Goal: Task Accomplishment & Management: Manage account settings

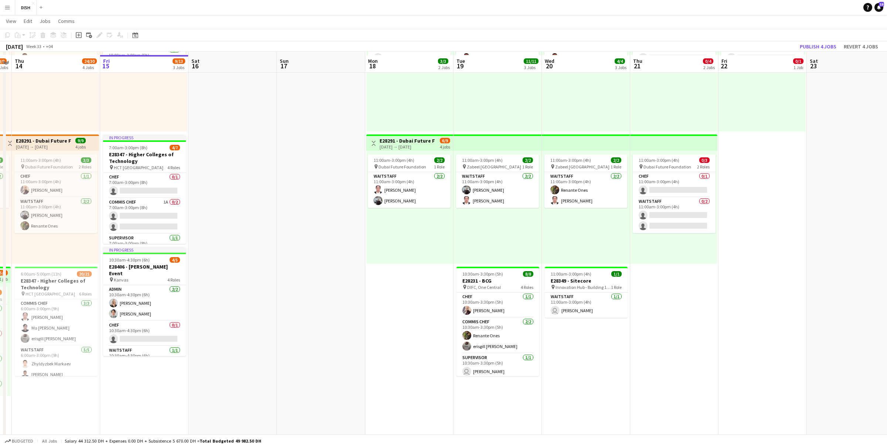
scroll to position [99, 0]
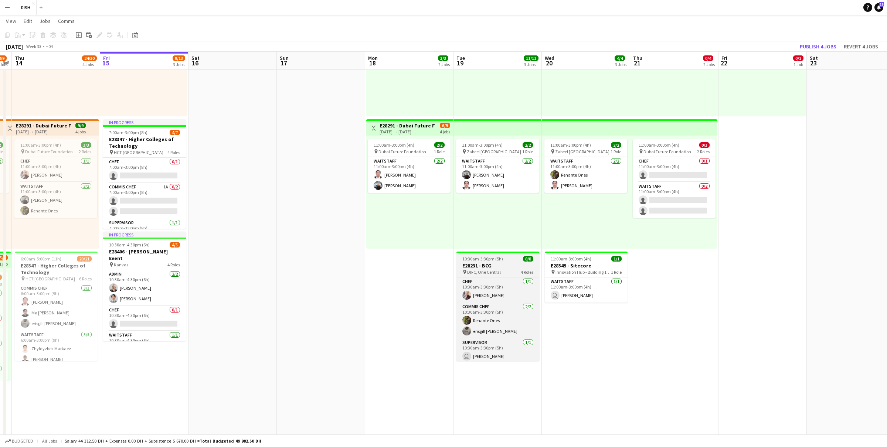
click at [496, 257] on span "10:30am-3:30pm (5h)" at bounding box center [482, 259] width 41 height 6
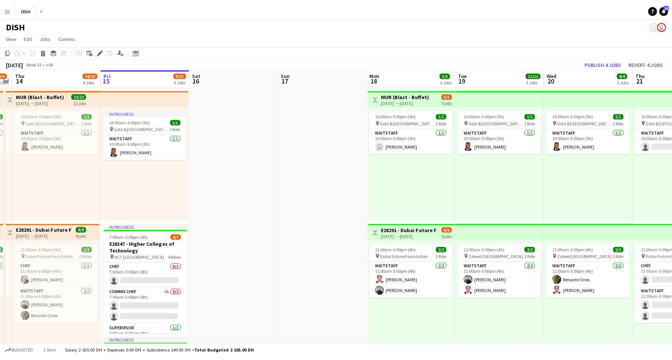
scroll to position [0, 253]
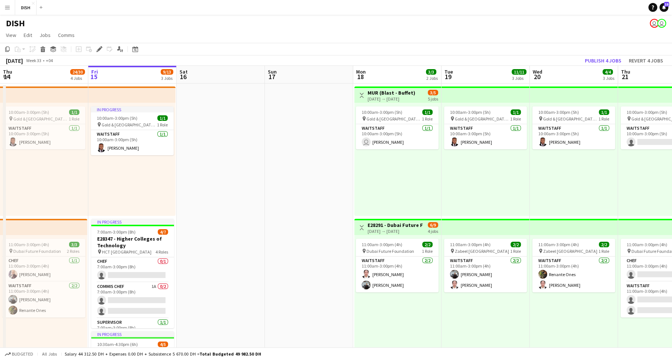
scroll to position [0, 293]
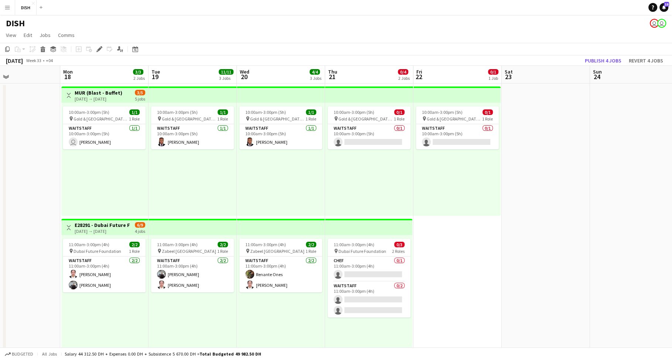
click at [4, 7] on button "Menu" at bounding box center [7, 7] width 15 height 15
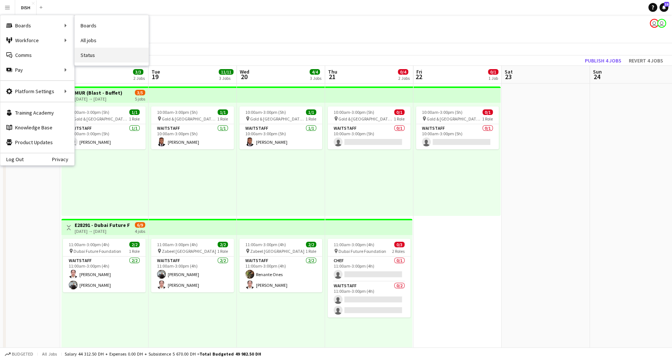
click at [99, 52] on link "Status" at bounding box center [112, 55] width 74 height 15
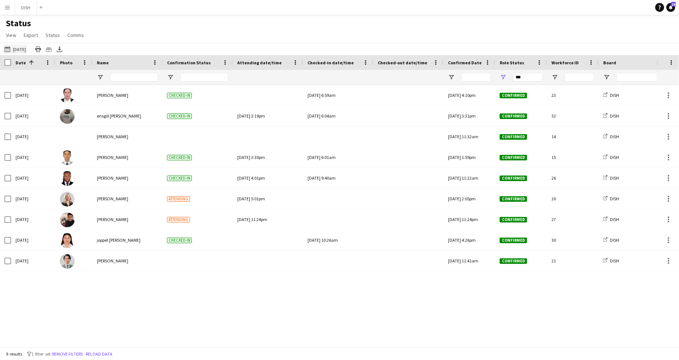
click at [13, 48] on button "Yesterday Today" at bounding box center [15, 49] width 24 height 9
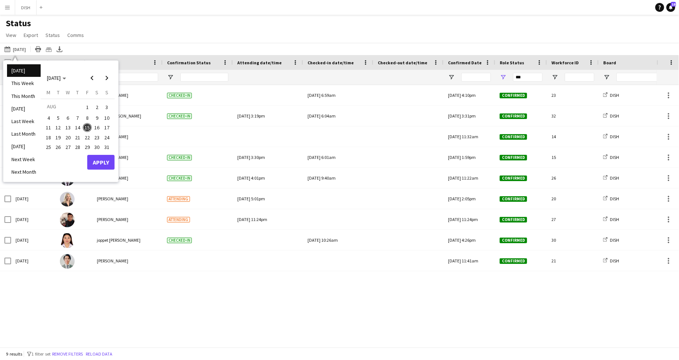
click at [51, 117] on span "4" at bounding box center [48, 117] width 9 height 9
click at [107, 115] on span "10" at bounding box center [106, 117] width 9 height 9
click at [99, 160] on button "Apply" at bounding box center [100, 162] width 27 height 15
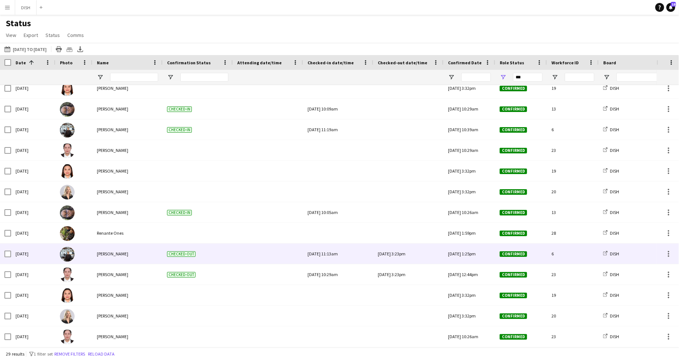
click at [166, 258] on div "Checked-out" at bounding box center [198, 254] width 70 height 20
click at [169, 255] on span "Checked-out" at bounding box center [181, 254] width 28 height 6
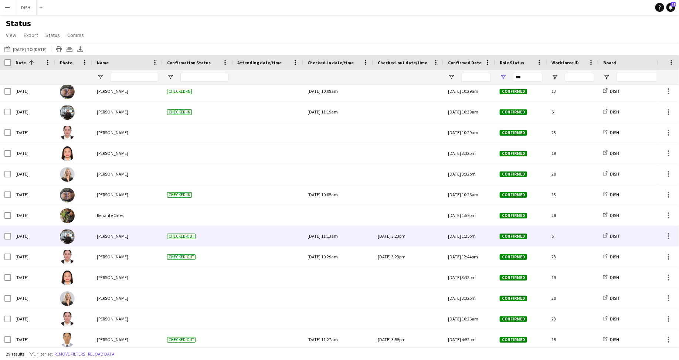
click at [169, 239] on div "Checked-out" at bounding box center [198, 236] width 70 height 20
click at [170, 238] on span "Checked-out" at bounding box center [181, 237] width 28 height 6
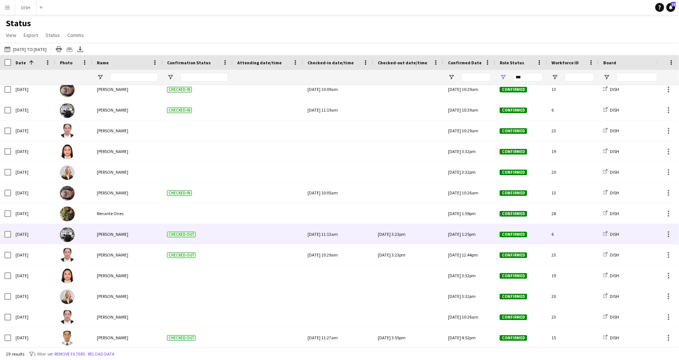
click at [412, 236] on div "Thu, 7 Aug 2025 3:23pm" at bounding box center [408, 234] width 61 height 20
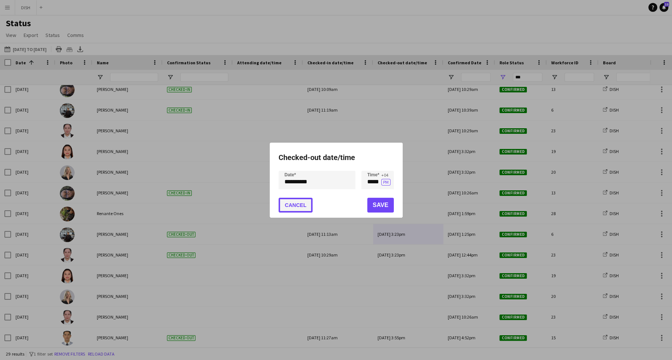
click at [298, 206] on button "Cancel" at bounding box center [296, 205] width 34 height 15
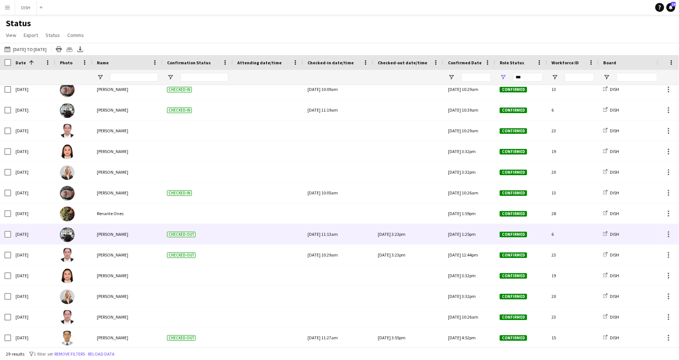
click at [392, 234] on div "Thu, 7 Aug 2025 3:23pm" at bounding box center [408, 234] width 61 height 20
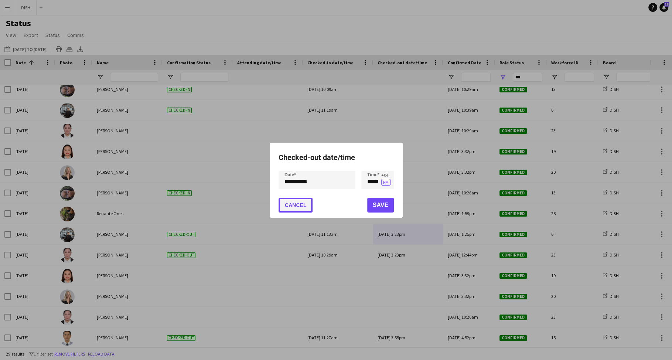
click at [301, 208] on button "Cancel" at bounding box center [296, 205] width 34 height 15
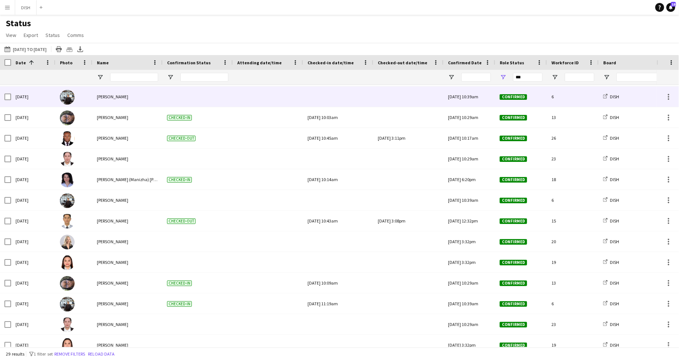
scroll to position [238, 0]
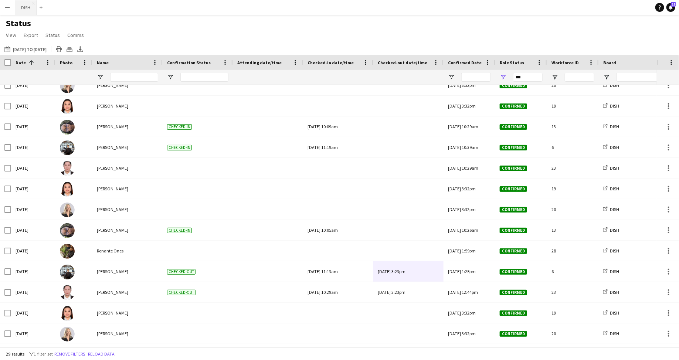
click at [28, 8] on button "DISH Close" at bounding box center [25, 7] width 21 height 14
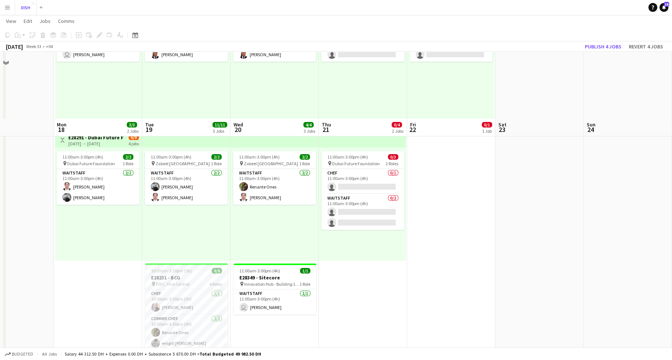
scroll to position [176, 0]
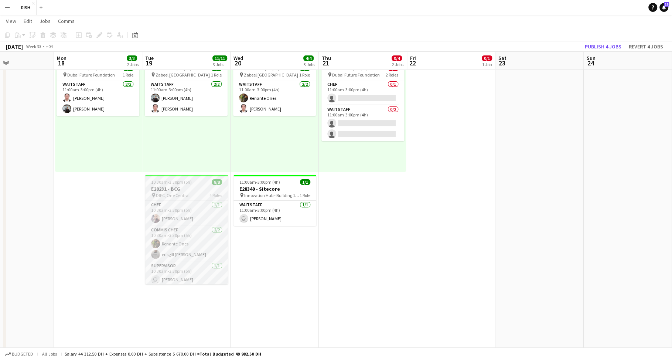
click at [172, 190] on h3 "E28231 - BCG" at bounding box center [186, 189] width 83 height 7
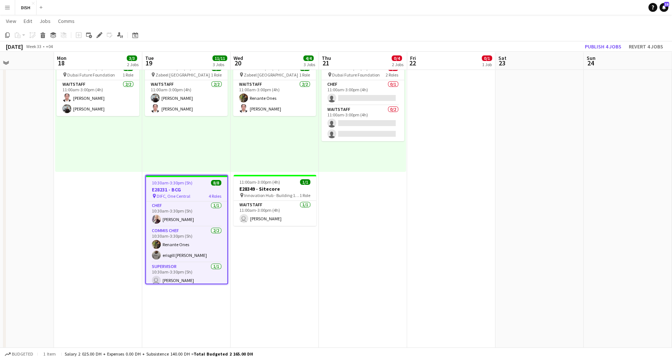
click at [375, 213] on app-date-cell "10:00am-3:00pm (5h) 0/1 pin Gold & Diamond Park, Sheikh Zayed Rd - Al Quoz - Al…" at bounding box center [363, 170] width 88 height 526
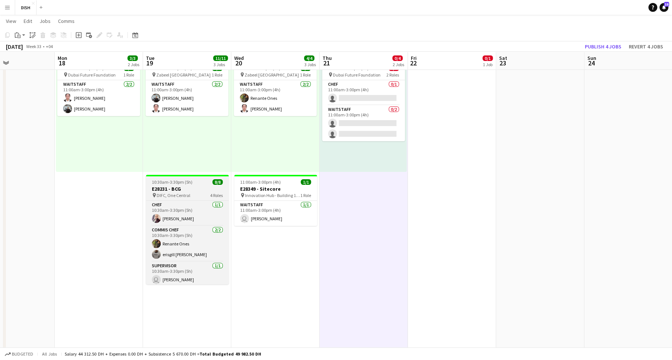
click at [196, 189] on h3 "E28231 - BCG" at bounding box center [187, 189] width 83 height 7
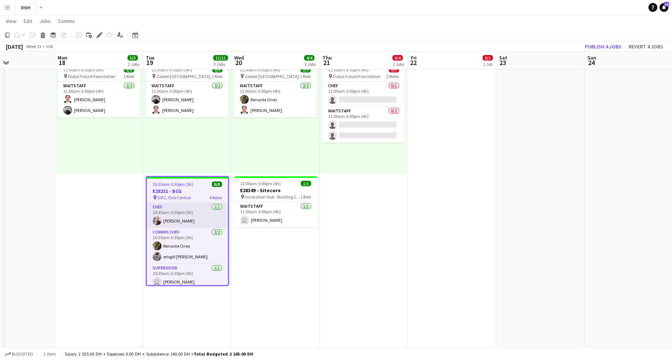
scroll to position [174, 0]
click at [198, 215] on app-card-role "Chef 1/1 10:30am-3:30pm (5h) Matthew Anthony" at bounding box center [187, 215] width 81 height 25
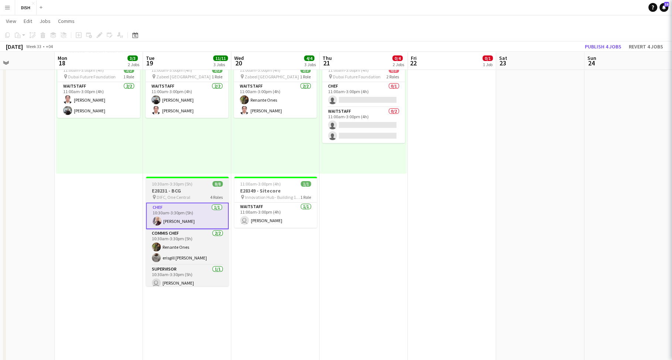
click at [193, 192] on h3 "E28231 - BCG" at bounding box center [187, 190] width 83 height 7
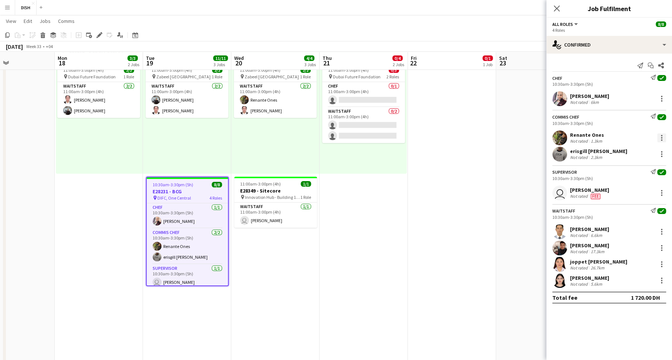
click at [661, 137] on div at bounding box center [661, 137] width 1 height 1
click at [651, 219] on button "Remove" at bounding box center [638, 222] width 58 height 18
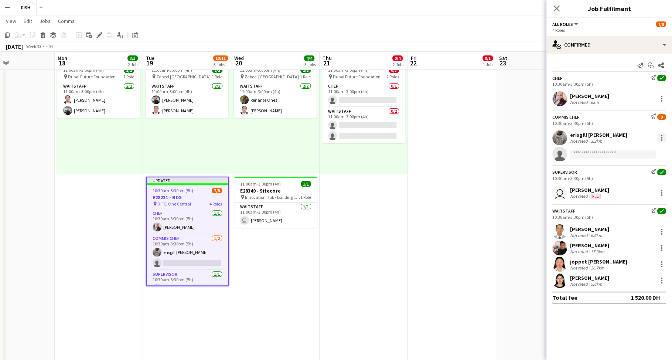
click at [662, 137] on div at bounding box center [661, 137] width 1 height 1
click at [661, 224] on button "Remove" at bounding box center [638, 222] width 58 height 18
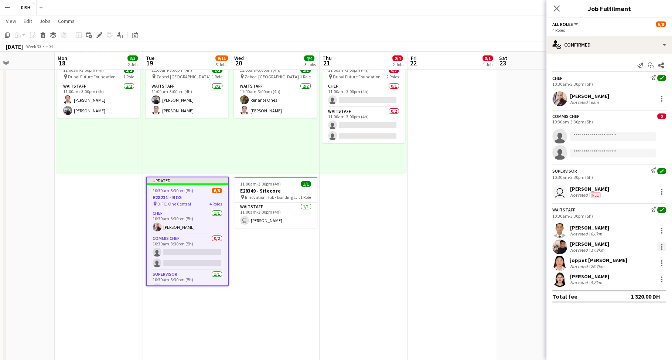
click at [662, 246] on div at bounding box center [661, 246] width 1 height 1
click at [661, 227] on div at bounding box center [336, 180] width 672 height 360
click at [661, 247] on div at bounding box center [661, 246] width 9 height 9
drag, startPoint x: 636, startPoint y: 330, endPoint x: 634, endPoint y: 324, distance: 6.7
click at [635, 329] on span "Remove" at bounding box center [626, 330] width 22 height 6
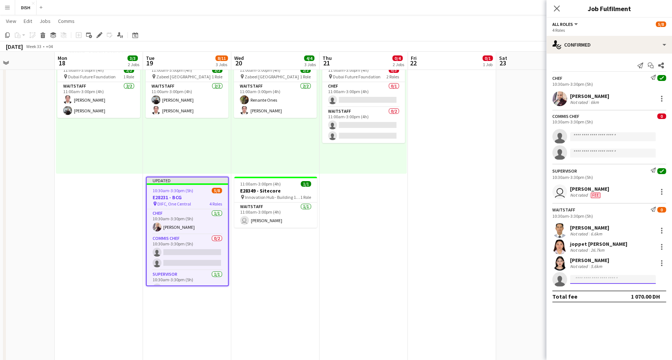
click at [610, 281] on input at bounding box center [613, 279] width 86 height 9
type input "*****"
click at [601, 290] on span "Renante Ones" at bounding box center [592, 289] width 33 height 6
drag, startPoint x: 429, startPoint y: 180, endPoint x: 421, endPoint y: 181, distance: 8.9
click at [429, 180] on app-date-cell "10:00am-3:00pm (5h) 0/1 pin Gold & Diamond Park, Sheikh Zayed Rd - Al Quoz - Al…" at bounding box center [452, 172] width 88 height 526
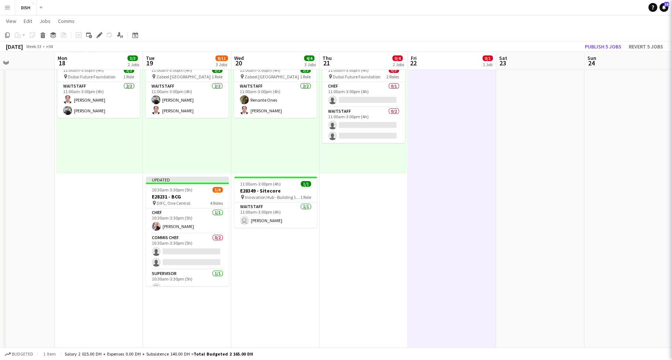
scroll to position [0, 299]
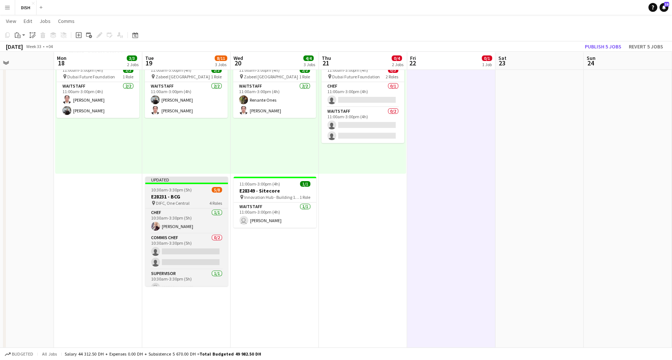
click at [198, 190] on div "10:30am-3:30pm (5h) 5/8" at bounding box center [186, 190] width 83 height 6
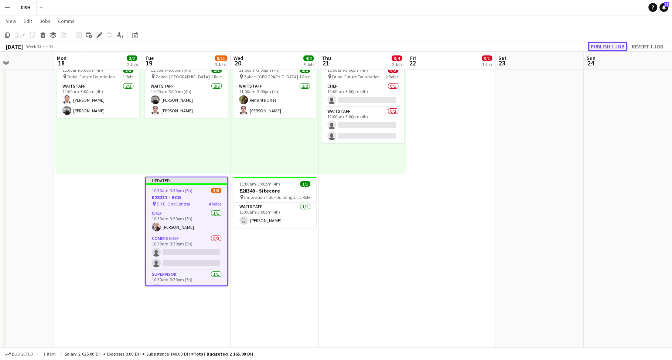
click at [616, 50] on button "Publish 1 job" at bounding box center [608, 47] width 40 height 10
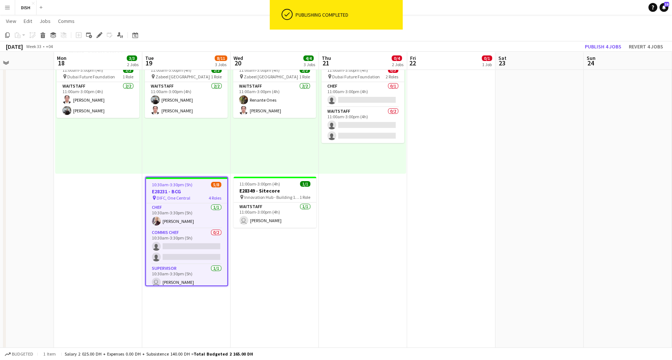
click at [188, 193] on h3 "E28231 - BCG" at bounding box center [186, 191] width 81 height 7
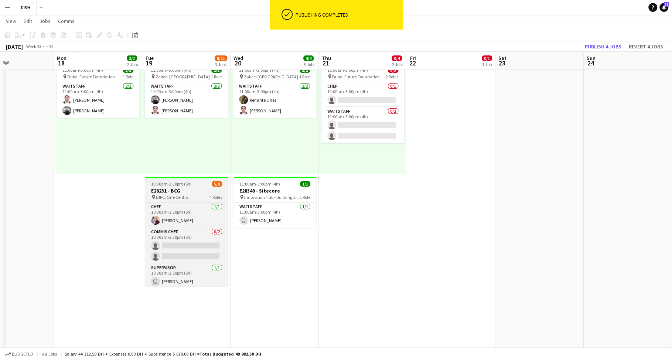
click at [188, 193] on h3 "E28231 - BCG" at bounding box center [186, 190] width 83 height 7
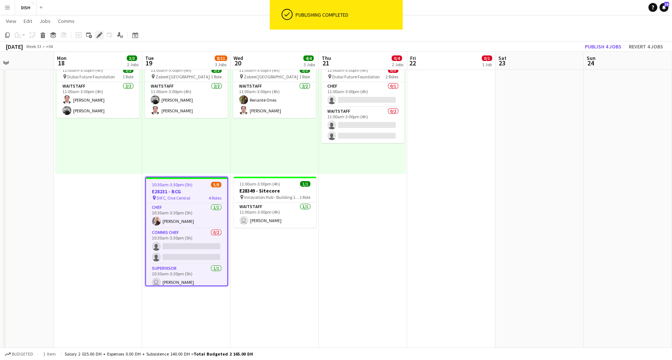
click at [99, 31] on div "Edit" at bounding box center [99, 35] width 9 height 9
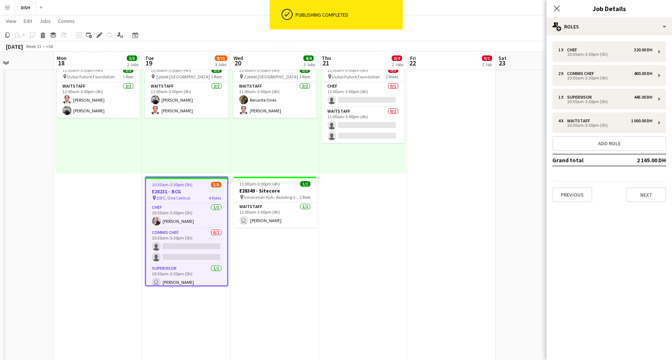
click at [554, 1] on div "Close pop-in" at bounding box center [557, 8] width 21 height 17
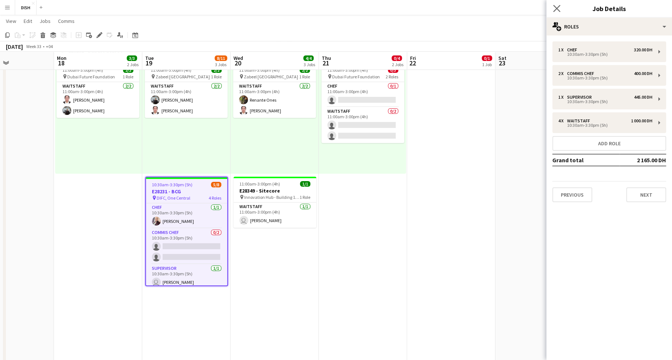
click at [558, 13] on app-icon "Close pop-in" at bounding box center [557, 8] width 11 height 11
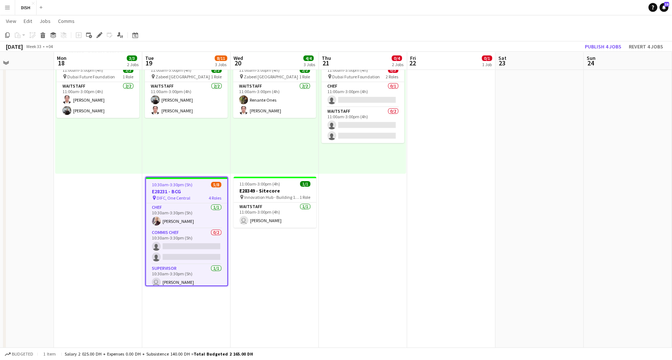
click at [166, 200] on span "DIFC, One Central" at bounding box center [174, 198] width 34 height 6
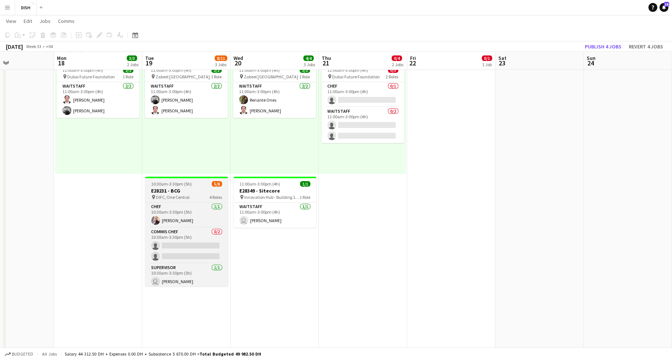
click at [169, 190] on h3 "E28231 - BCG" at bounding box center [186, 190] width 83 height 7
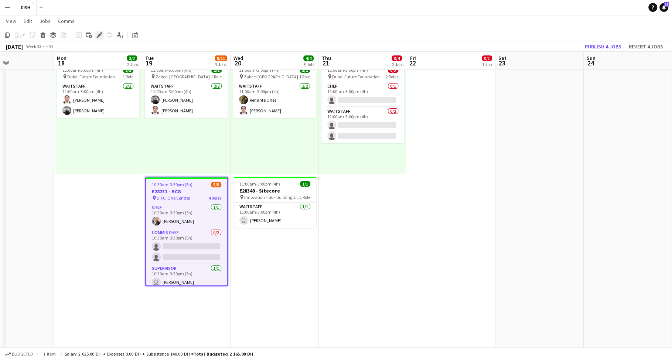
click at [98, 35] on icon at bounding box center [99, 35] width 4 height 4
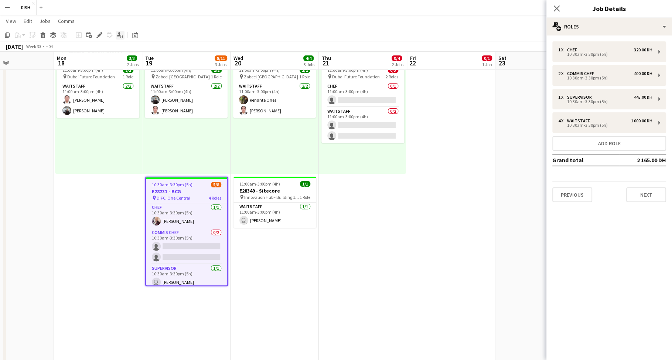
click at [122, 33] on icon "Applicants" at bounding box center [120, 35] width 6 height 6
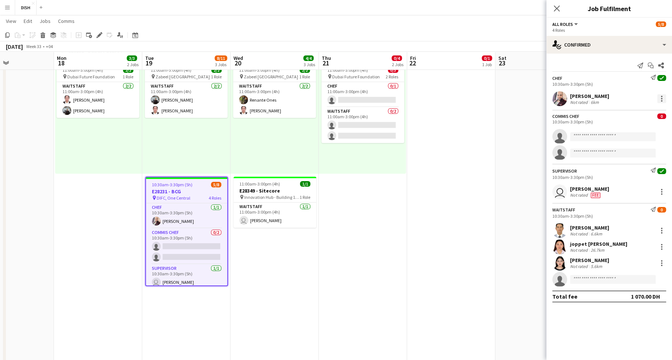
click at [659, 100] on div at bounding box center [661, 98] width 9 height 9
click at [607, 154] on div at bounding box center [336, 180] width 672 height 360
click at [599, 132] on input at bounding box center [613, 136] width 86 height 9
type input "***"
click at [603, 145] on span "[PERSON_NAME]" at bounding box center [597, 146] width 43 height 6
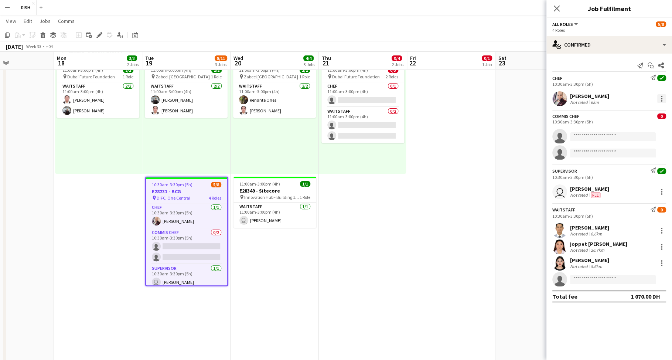
click at [665, 101] on div at bounding box center [661, 98] width 9 height 9
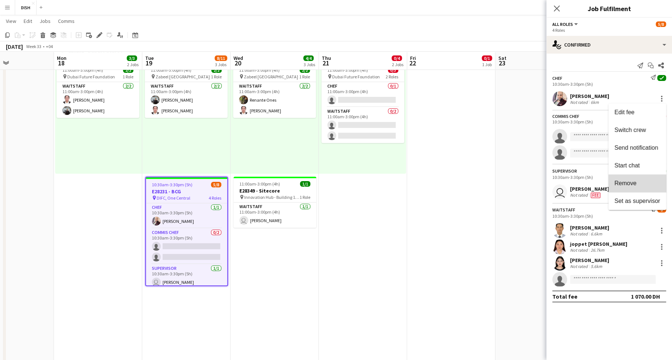
click at [653, 177] on button "Remove" at bounding box center [638, 183] width 58 height 18
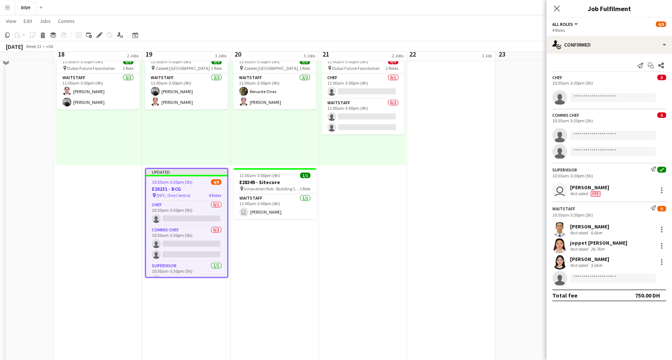
scroll to position [173, 0]
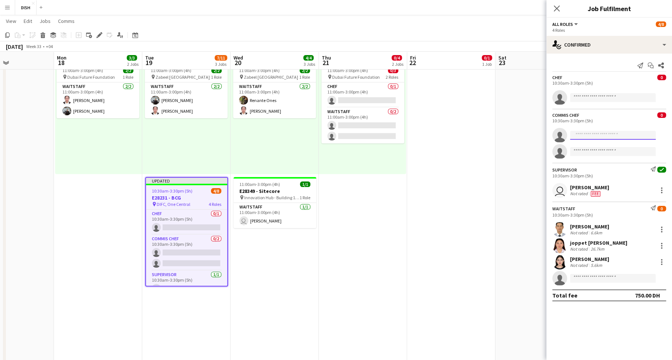
click at [625, 137] on input at bounding box center [613, 135] width 86 height 9
click at [558, 6] on icon "Close pop-in" at bounding box center [556, 8] width 7 height 7
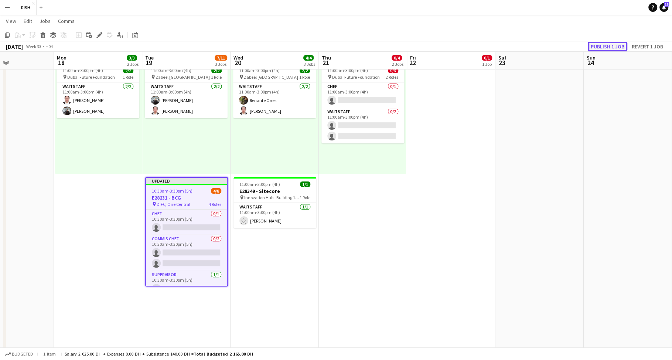
click at [596, 47] on button "Publish 1 job" at bounding box center [608, 47] width 40 height 10
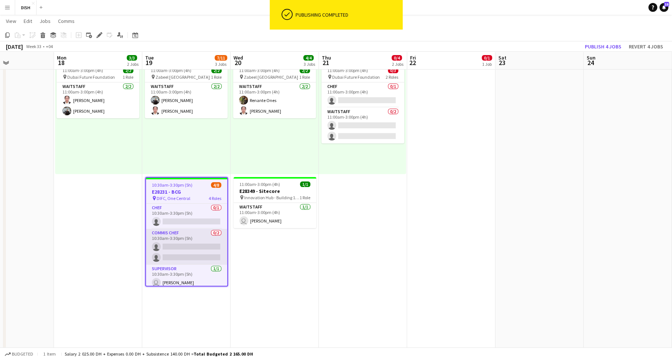
click at [193, 249] on app-card-role "Commis Chef 0/2 10:30am-3:30pm (5h) single-neutral-actions single-neutral-actio…" at bounding box center [186, 247] width 81 height 36
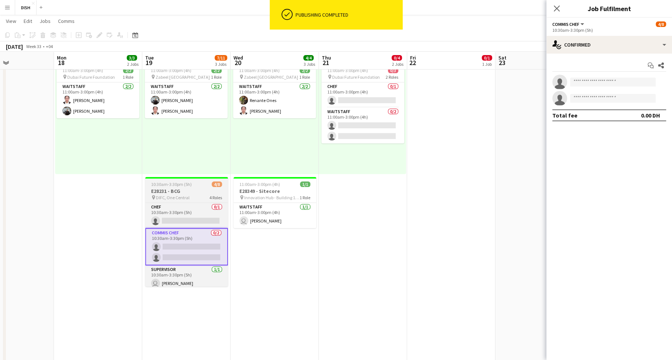
click at [188, 195] on div "pin DIFC, One Central 4 Roles" at bounding box center [186, 197] width 83 height 6
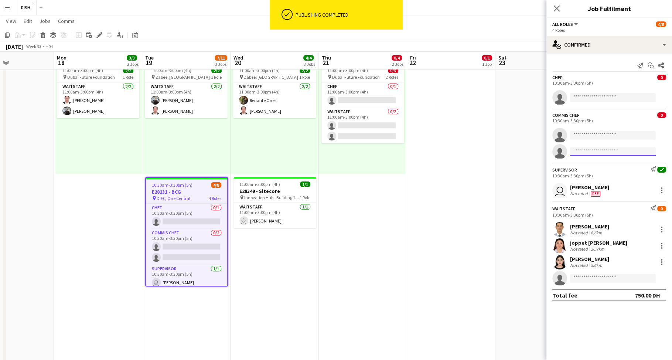
click at [607, 148] on input at bounding box center [613, 151] width 86 height 9
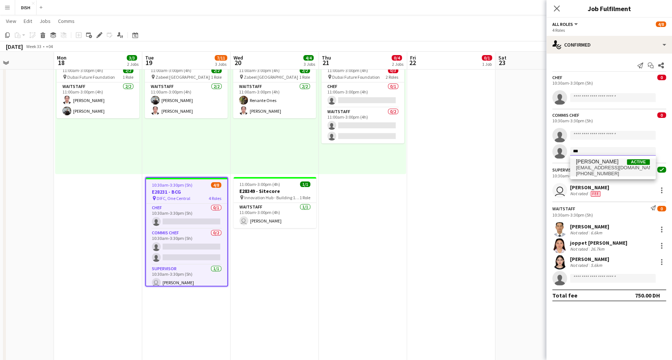
type input "***"
click at [620, 170] on span "anthonymatthew2025@gmail.com" at bounding box center [613, 168] width 74 height 6
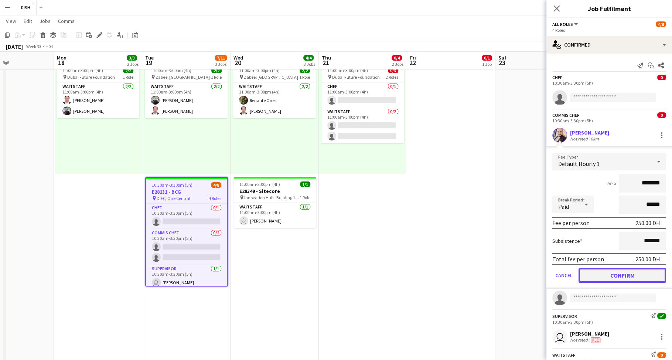
click at [618, 274] on button "Confirm" at bounding box center [623, 275] width 88 height 15
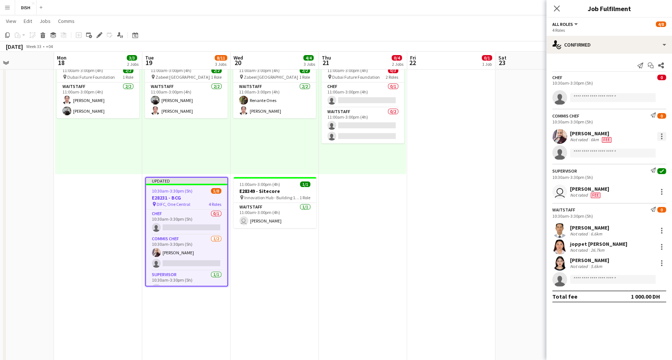
click at [663, 134] on div at bounding box center [661, 136] width 9 height 9
click at [650, 153] on button "Edit fee" at bounding box center [638, 150] width 58 height 18
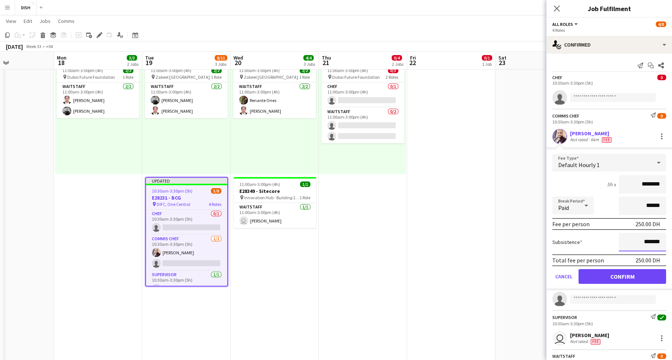
click at [632, 238] on input "*******" at bounding box center [642, 242] width 47 height 18
type input "********"
click at [618, 280] on button "Confirm" at bounding box center [623, 276] width 88 height 15
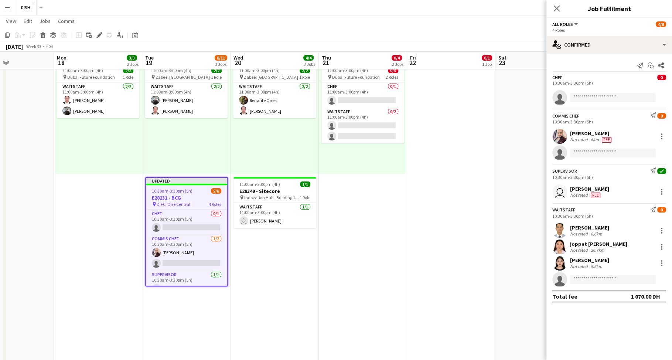
click at [573, 25] on button "All roles" at bounding box center [566, 24] width 27 height 6
click at [576, 35] on li "All roles" at bounding box center [577, 36] width 37 height 7
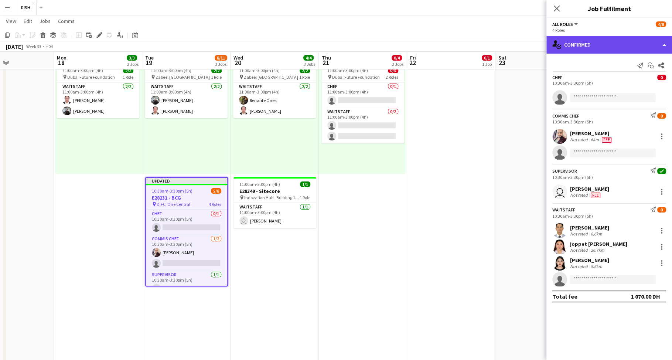
click at [596, 44] on div "single-neutral-actions-check-2 Confirmed" at bounding box center [610, 45] width 126 height 18
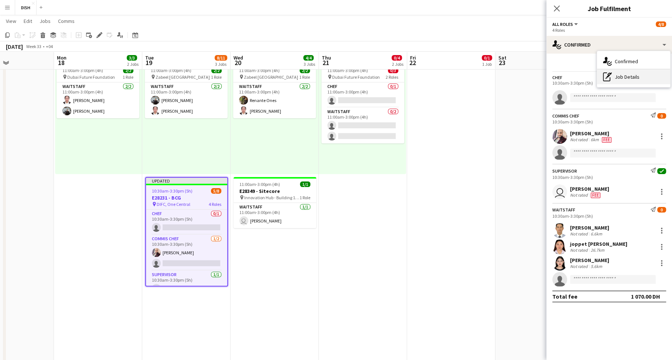
click at [613, 74] on div "pen-write Job Details" at bounding box center [633, 76] width 73 height 15
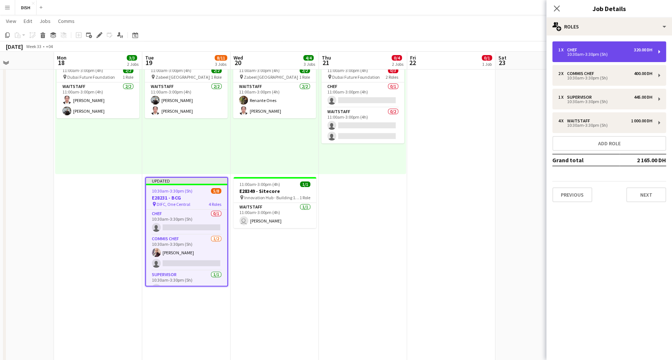
click at [584, 54] on div "10:30am-3:30pm (5h)" at bounding box center [605, 54] width 94 height 4
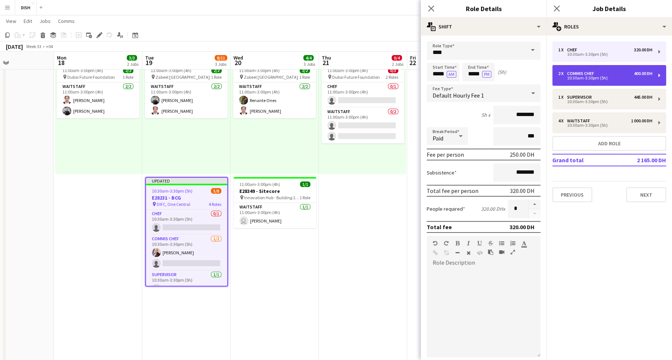
click at [601, 72] on div "2 x Commis Chef 400.00 DH" at bounding box center [605, 73] width 94 height 5
type input "**********"
type input "********"
type input "*******"
type input "*"
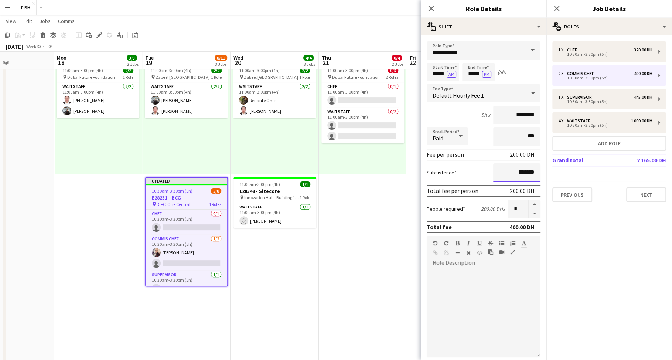
click at [506, 173] on input "*******" at bounding box center [516, 172] width 47 height 18
type input "********"
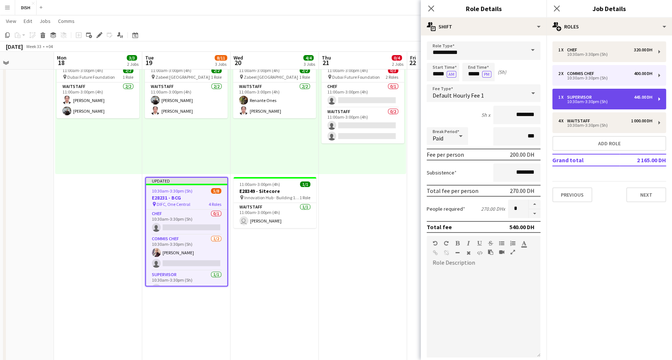
click at [604, 95] on div "1 x Supervisor 445.00 DH" at bounding box center [605, 97] width 94 height 5
type input "**********"
type input "********"
type input "*"
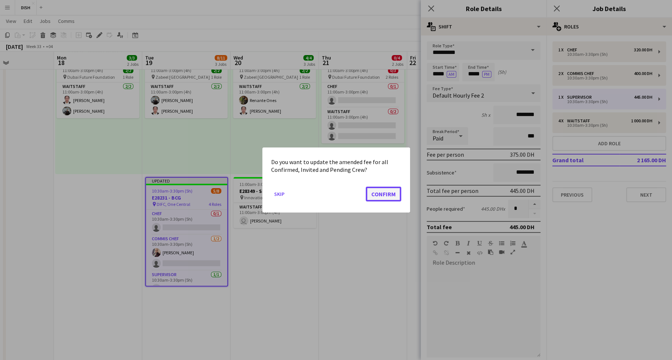
click at [378, 192] on button "Confirm" at bounding box center [383, 194] width 35 height 15
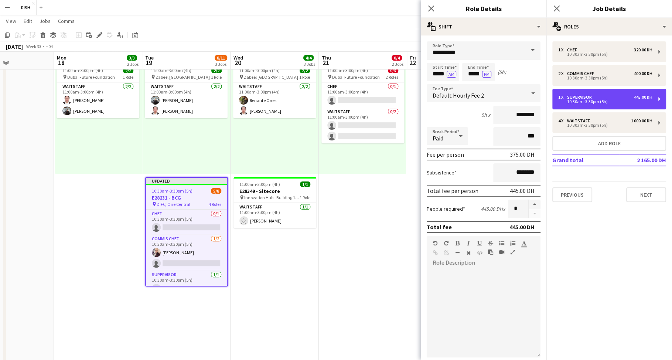
scroll to position [173, 0]
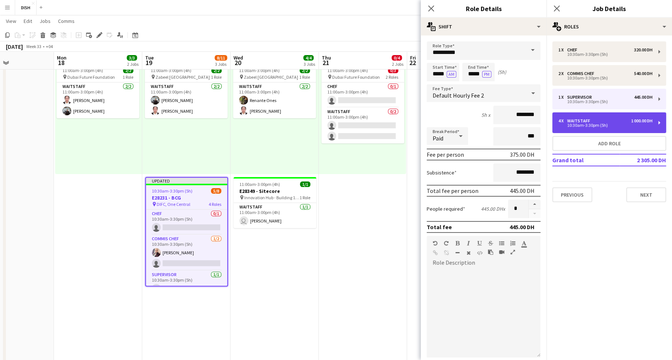
click at [579, 113] on div "4 x Waitstaff 1 000.00 DH 10:30am-3:30pm (5h)" at bounding box center [610, 122] width 114 height 21
type input "*********"
type input "********"
type input "*******"
type input "*"
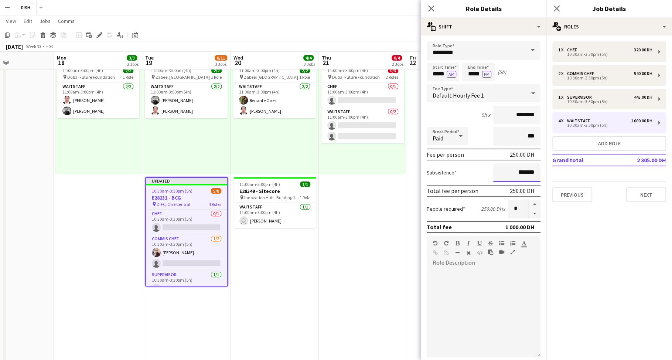
click at [503, 172] on input "*******" at bounding box center [516, 172] width 47 height 18
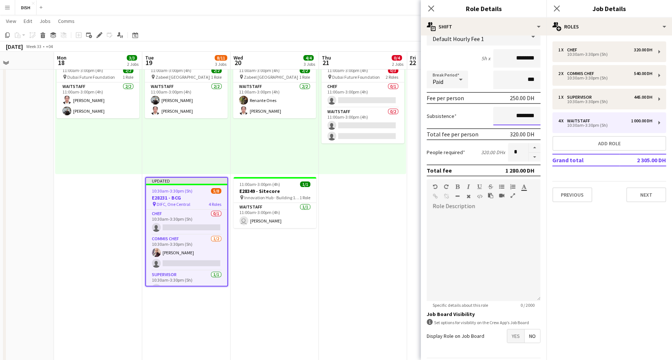
scroll to position [81, 0]
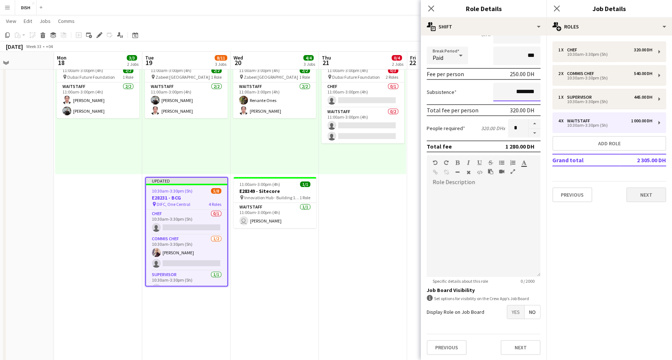
type input "********"
click at [636, 191] on button "Next" at bounding box center [646, 194] width 40 height 15
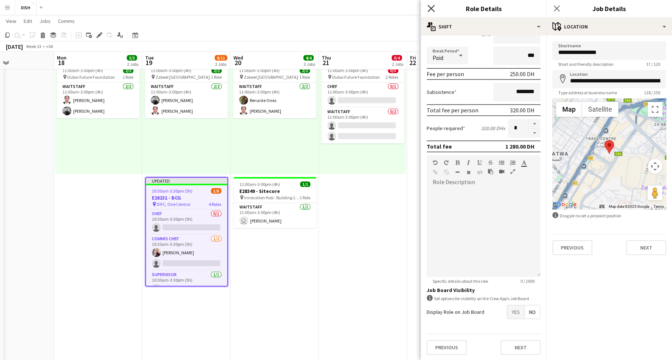
click at [430, 10] on icon at bounding box center [431, 8] width 7 height 7
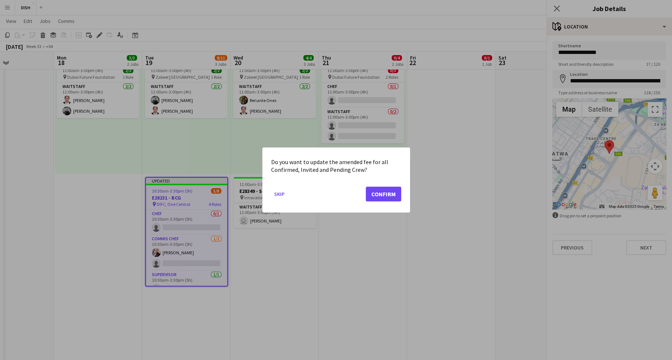
scroll to position [0, 0]
click at [394, 201] on mat-dialog-actions "Skip Confirm" at bounding box center [336, 196] width 130 height 31
click at [392, 197] on button "Confirm" at bounding box center [383, 194] width 35 height 15
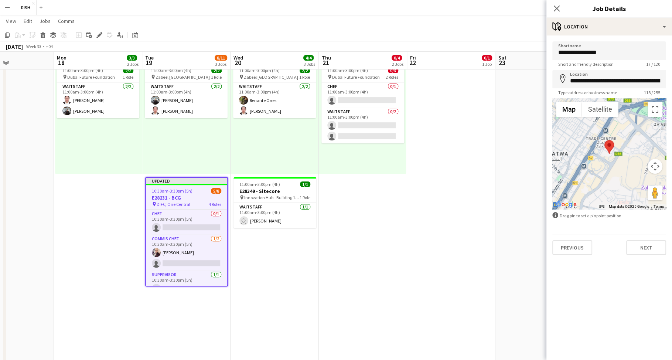
scroll to position [173, 0]
click at [560, 9] on icon "Close pop-in" at bounding box center [556, 8] width 7 height 7
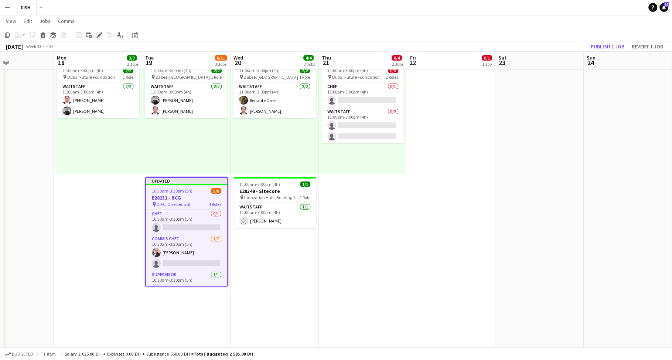
click at [113, 36] on div "Add job Add linked Job Edit Edit linked Job Applicants" at bounding box center [96, 35] width 57 height 9
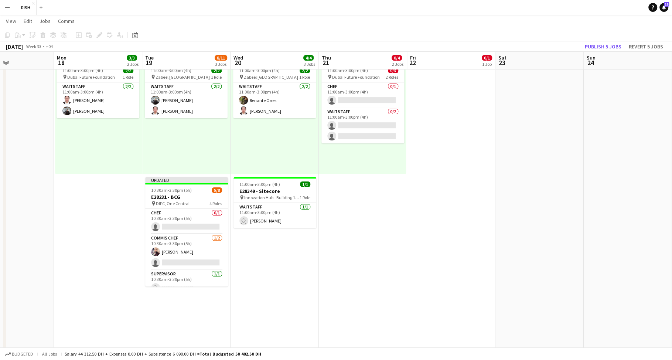
click at [121, 33] on div "Add job Add linked Job Edit Edit linked Job Applicants" at bounding box center [96, 35] width 57 height 9
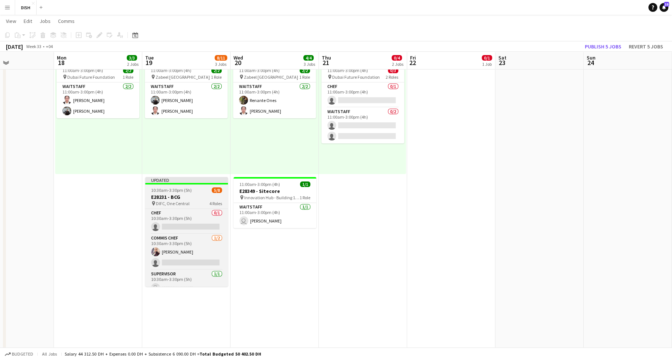
click at [190, 195] on h3 "E28231 - BCG" at bounding box center [186, 197] width 83 height 7
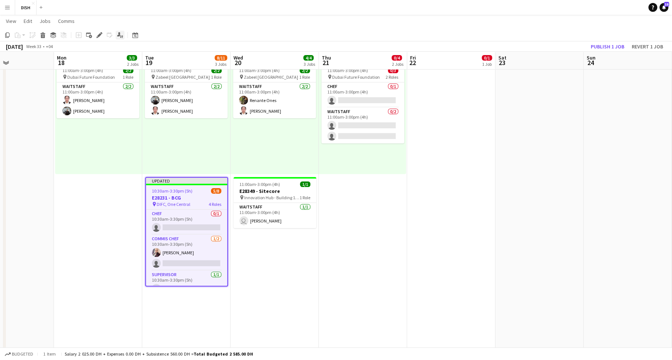
click at [122, 34] on icon "Applicants" at bounding box center [120, 35] width 6 height 6
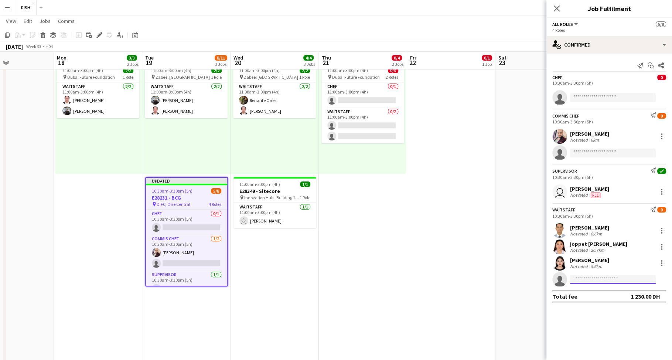
click at [596, 277] on input at bounding box center [613, 279] width 86 height 9
type input "*****"
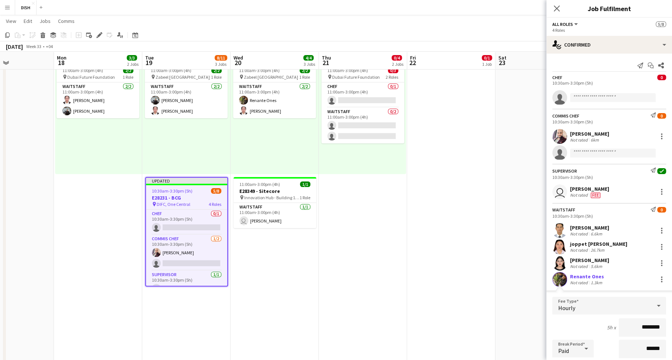
scroll to position [93, 0]
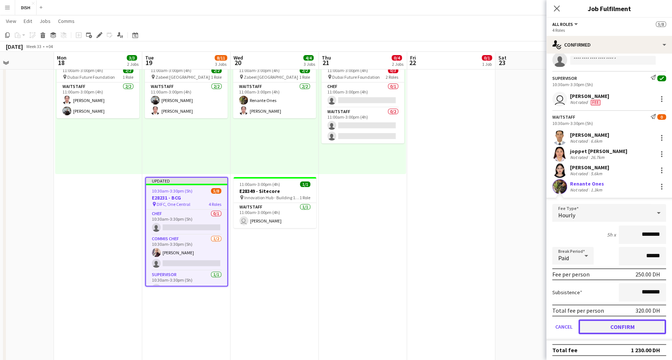
click at [640, 321] on button "Confirm" at bounding box center [623, 326] width 88 height 15
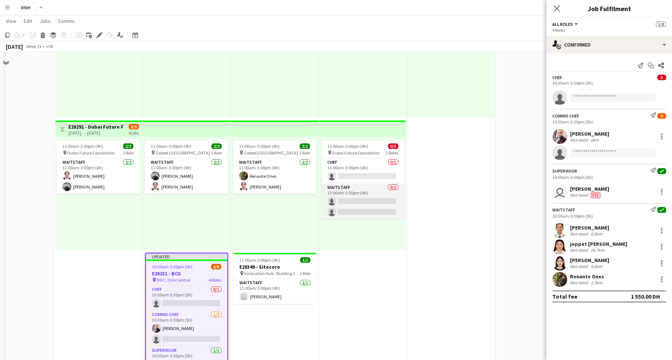
scroll to position [137, 0]
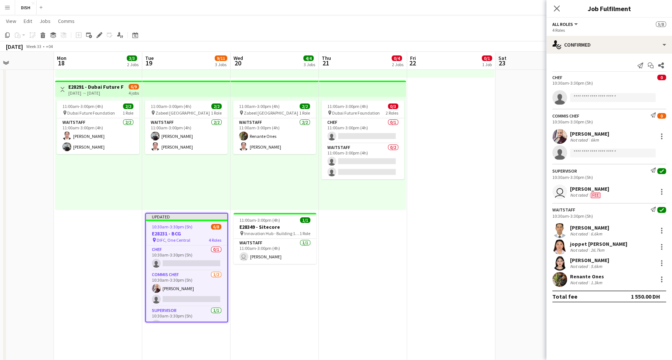
click at [190, 230] on app-job-card "Updated 10:30am-3:30pm (5h) 6/8 E28231 - BCG pin DIFC, One Central 4 Roles Chef…" at bounding box center [186, 267] width 83 height 109
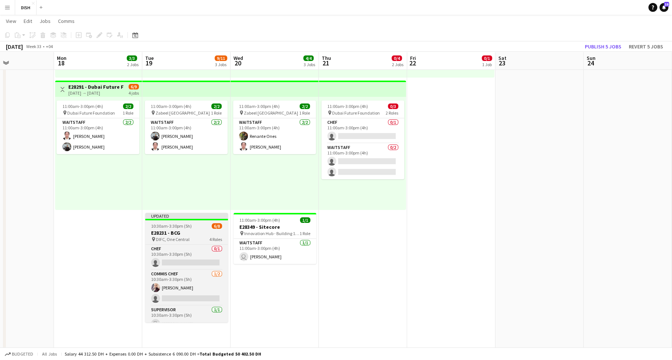
click at [186, 230] on h3 "E28231 - BCG" at bounding box center [186, 233] width 83 height 7
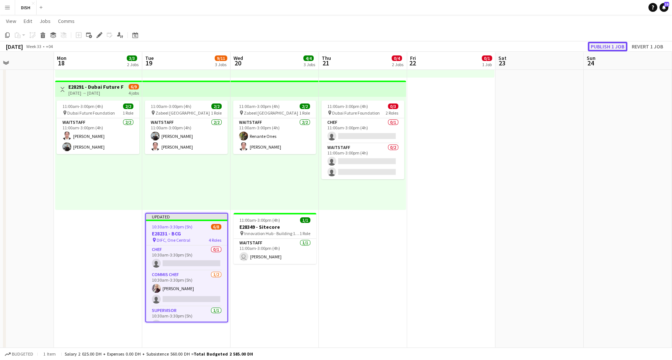
click at [597, 45] on button "Publish 1 job" at bounding box center [608, 47] width 40 height 10
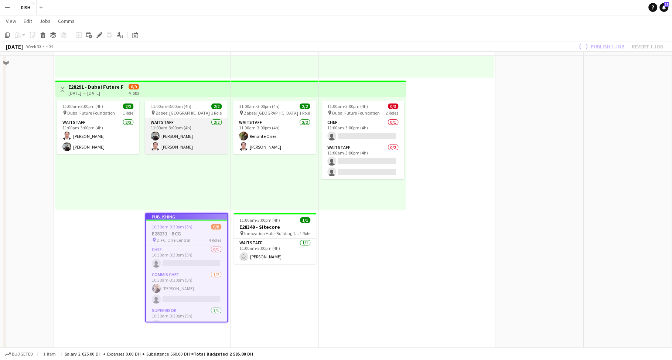
scroll to position [0, 0]
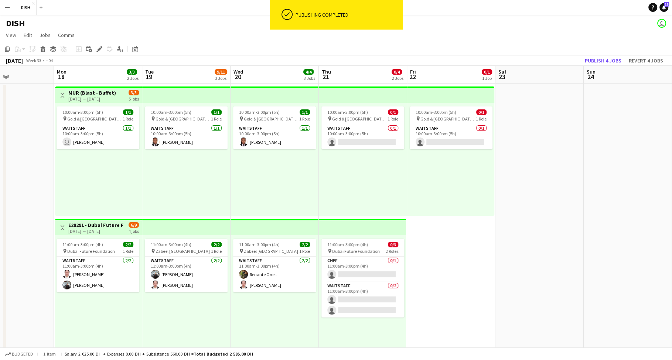
click at [88, 99] on div "[DATE] → [DATE]" at bounding box center [92, 99] width 48 height 6
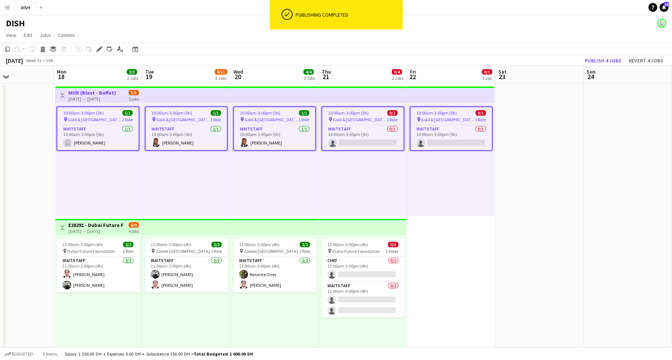
click at [119, 115] on div "10:00am-3:00pm (5h) 1/1" at bounding box center [97, 113] width 81 height 6
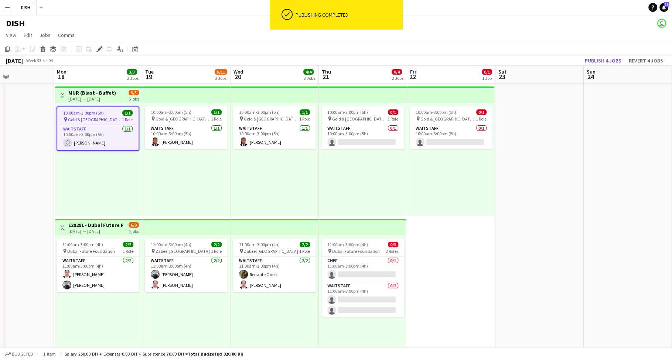
click at [102, 92] on h3 "MUR (Blast - Buffet)" at bounding box center [92, 92] width 48 height 7
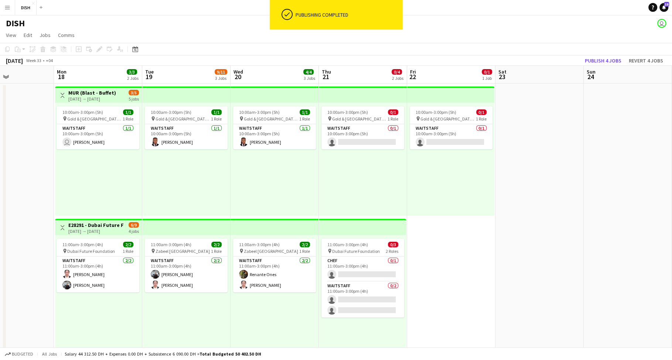
click at [94, 84] on app-date-cell "Toggle View MUR (Blast - Buffet) 18-08-2025 → 22-08-2025 3/5 5 jobs 10:00am-3:0…" at bounding box center [98, 347] width 88 height 526
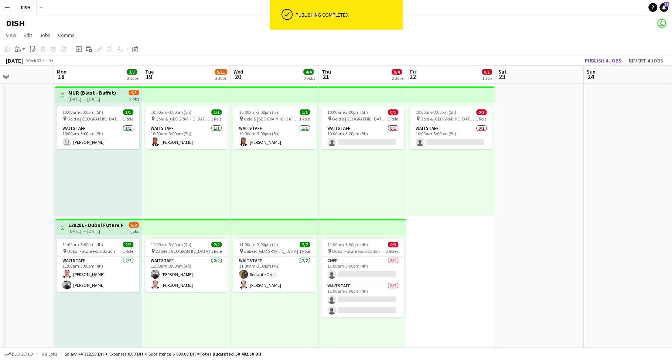
click at [94, 95] on h3 "MUR (Blast - Buffet)" at bounding box center [92, 92] width 48 height 7
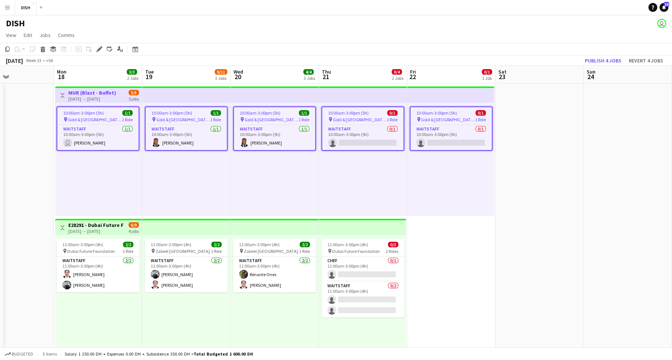
click at [102, 222] on h3 "E28291 - Dubai Future Foundation" at bounding box center [95, 225] width 55 height 7
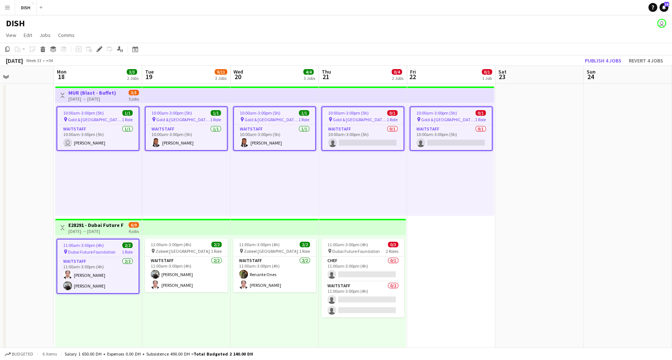
click at [168, 231] on app-top-bar at bounding box center [186, 227] width 88 height 16
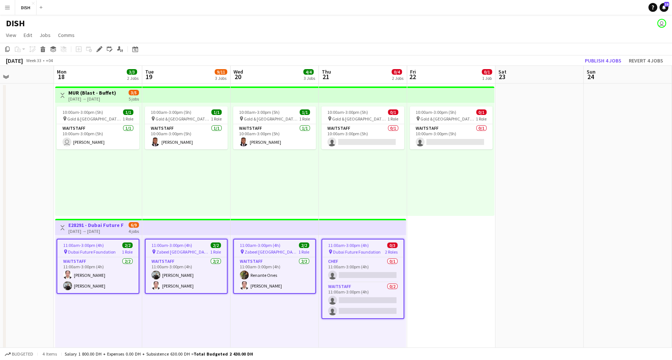
click at [186, 255] on app-job-card "11:00am-3:00pm (4h) 2/2 pin Zabeel Dubai 1 Role Waitstaff 2/2 11:00am-3:00pm (4…" at bounding box center [186, 266] width 83 height 55
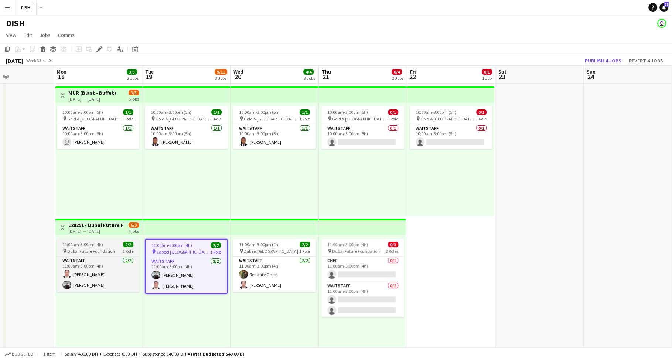
click at [102, 244] on div "11:00am-3:00pm (4h) 2/2" at bounding box center [98, 245] width 83 height 6
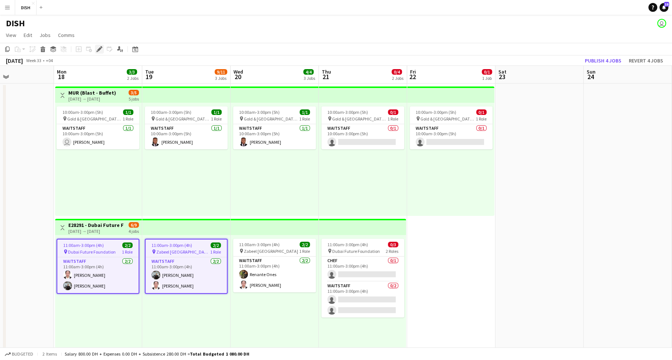
click at [100, 49] on icon at bounding box center [99, 49] width 4 height 4
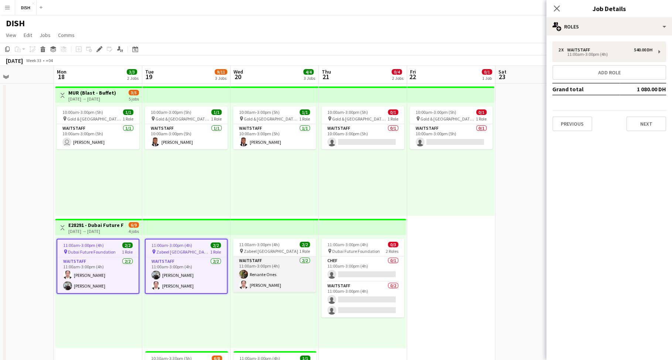
click at [293, 273] on app-card-role "Waitstaff 2/2 11:00am-3:00pm (4h) Renante Ones Tiffany Hinolan" at bounding box center [274, 274] width 83 height 36
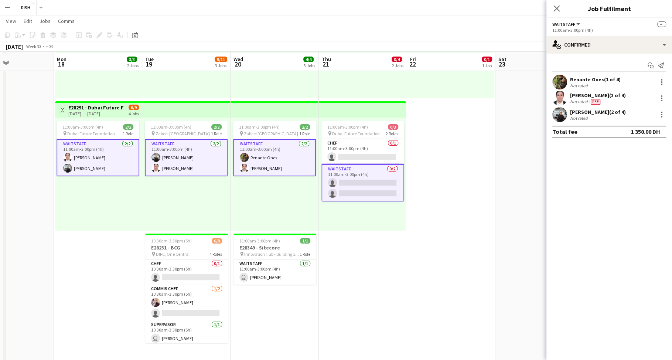
scroll to position [116, 0]
click at [273, 168] on app-card-role "Waitstaff 2/2 11:00am-3:00pm (4h) Renante Ones Tiffany Hinolan" at bounding box center [274, 157] width 83 height 37
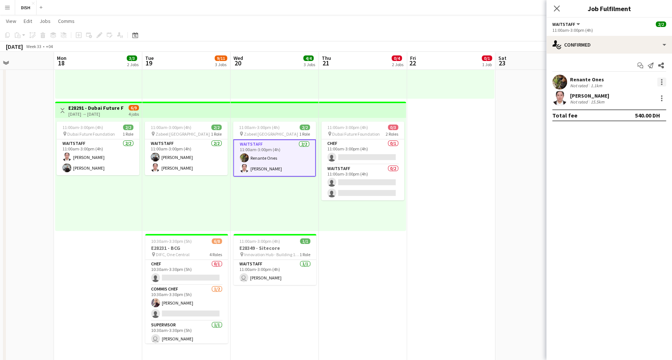
click at [662, 79] on div at bounding box center [661, 79] width 1 height 1
click at [643, 146] on button "Remove" at bounding box center [638, 149] width 58 height 18
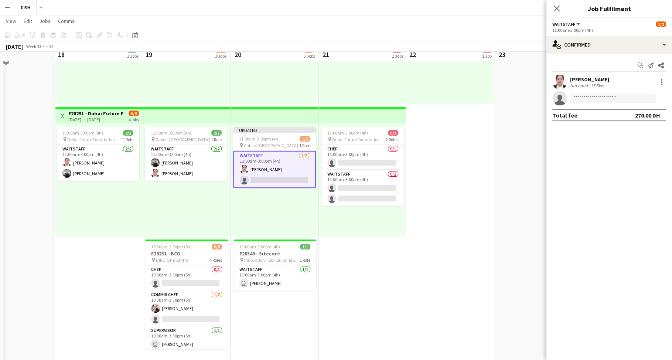
scroll to position [102, 0]
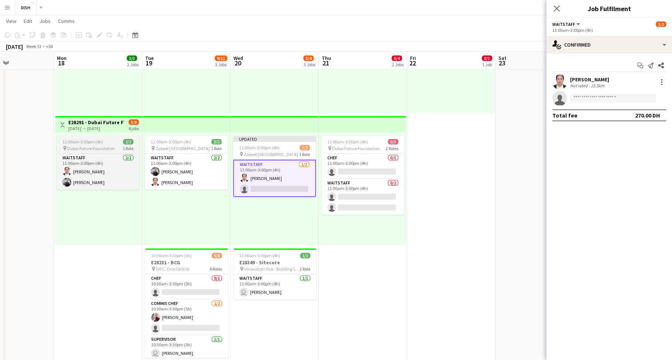
click at [81, 146] on span "Dubai Future Foundation" at bounding box center [91, 149] width 48 height 6
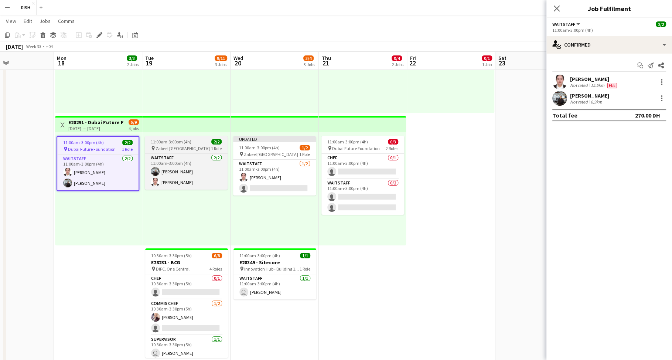
click at [193, 146] on div "pin Zabeel Dubai 1 Role" at bounding box center [186, 148] width 83 height 6
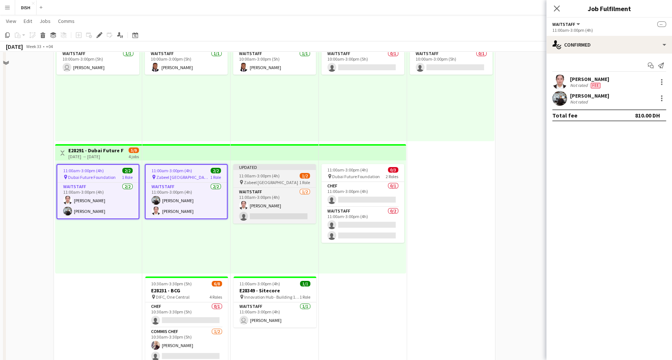
scroll to position [20, 0]
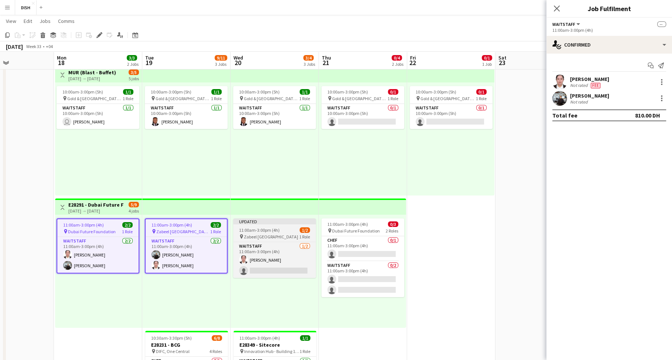
click at [266, 229] on span "11:00am-3:00pm (4h)" at bounding box center [259, 230] width 41 height 6
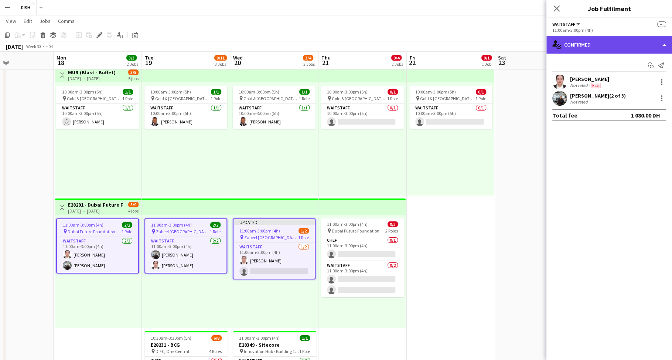
click at [620, 47] on div "single-neutral-actions-check-2 Confirmed" at bounding box center [610, 45] width 126 height 18
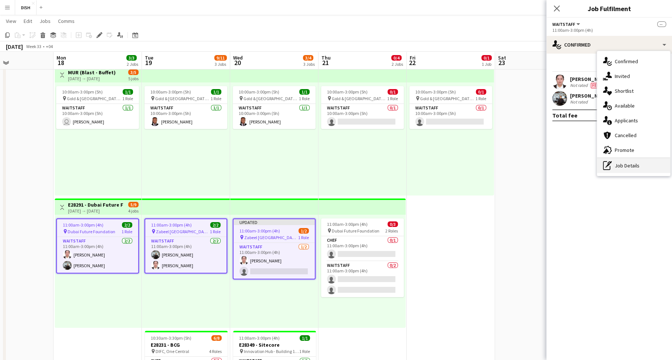
click at [642, 166] on div "pen-write Job Details" at bounding box center [633, 165] width 73 height 15
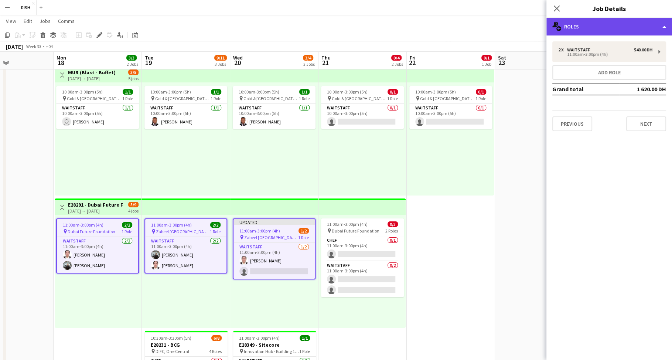
click at [590, 27] on div "multiple-users-add Roles" at bounding box center [610, 27] width 126 height 18
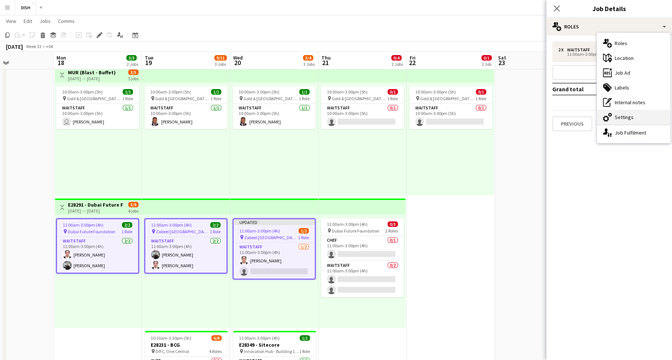
click at [615, 117] on div "cog-double-3 Settings" at bounding box center [633, 117] width 73 height 15
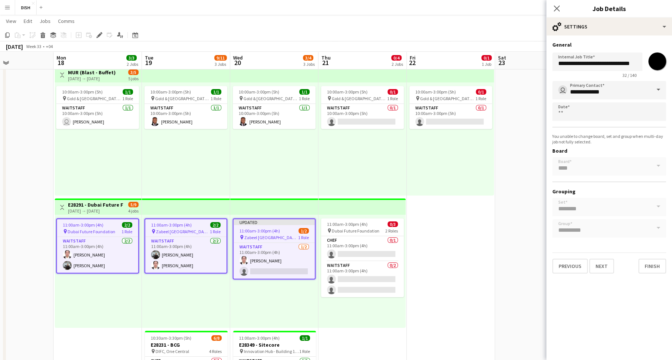
click at [654, 65] on input "*******" at bounding box center [657, 61] width 27 height 27
click at [484, 232] on app-date-cell "10:00am-3:00pm (5h) 0/1 pin Gold & Diamond Park, Sheikh Zayed Rd - Al Quoz - Al…" at bounding box center [451, 326] width 88 height 526
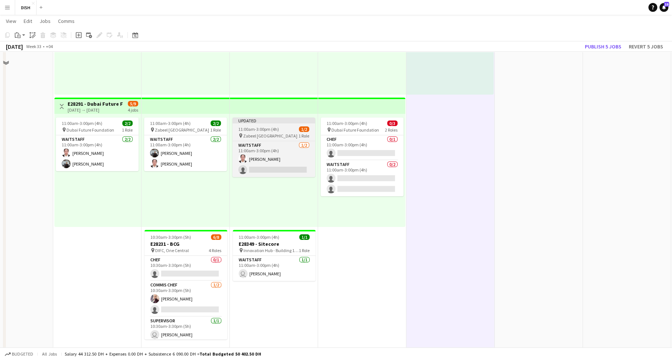
scroll to position [98, 0]
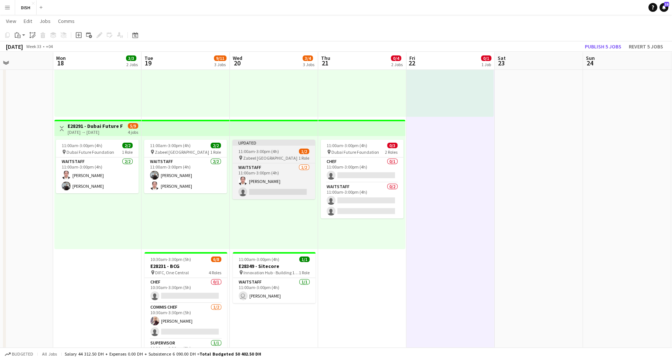
click at [262, 154] on app-job-card "Updated 11:00am-3:00pm (4h) 1/2 pin Zabeel Dubai 1 Role Waitstaff 1/2 11:00am-3…" at bounding box center [273, 170] width 83 height 60
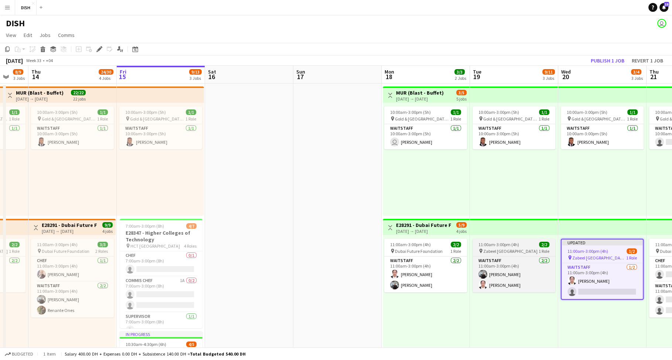
scroll to position [0, 218]
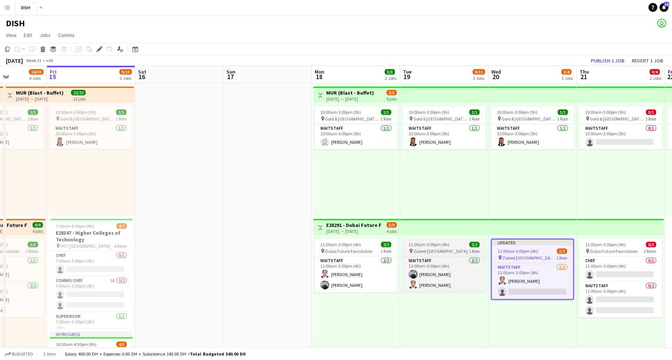
drag, startPoint x: 429, startPoint y: 251, endPoint x: 419, endPoint y: 251, distance: 10.3
click at [429, 251] on span "Zabeel [GEOGRAPHIC_DATA]" at bounding box center [441, 251] width 54 height 6
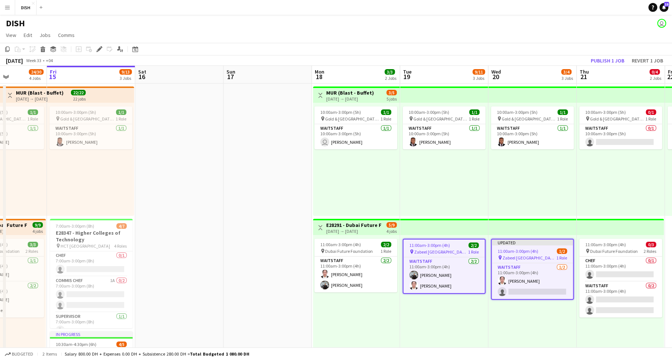
scroll to position [0, 218]
click at [364, 249] on span "Dubai Future Foundation" at bounding box center [349, 251] width 48 height 6
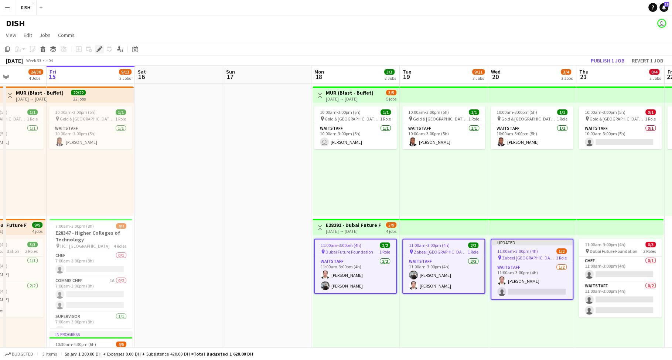
click at [101, 47] on icon at bounding box center [102, 47] width 2 height 2
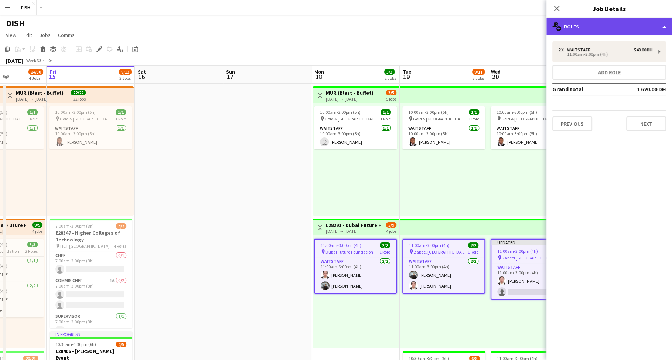
click at [599, 27] on div "multiple-users-add Roles" at bounding box center [610, 27] width 126 height 18
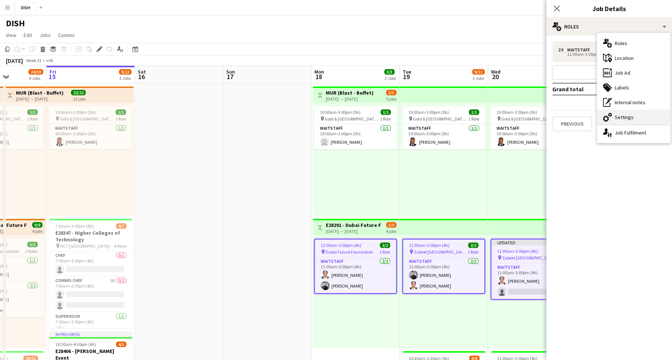
click at [623, 120] on div "cog-double-3 Settings" at bounding box center [633, 117] width 73 height 15
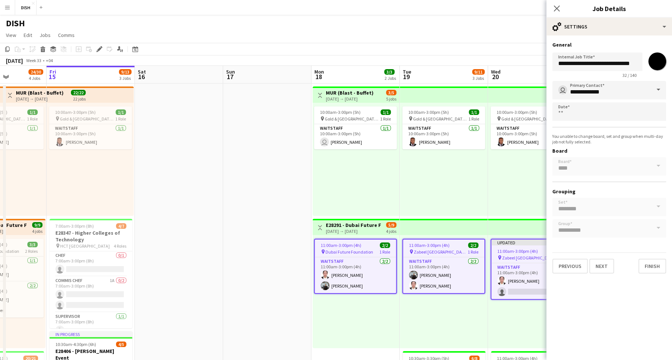
click at [653, 63] on input "*******" at bounding box center [657, 61] width 27 height 27
type input "*******"
click at [618, 39] on div "**********" at bounding box center [610, 157] width 126 height 244
click at [611, 65] on input "**********" at bounding box center [598, 61] width 90 height 18
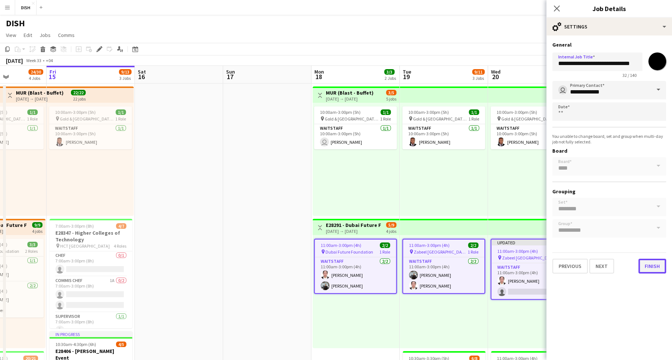
click at [650, 268] on button "Finish" at bounding box center [653, 266] width 28 height 15
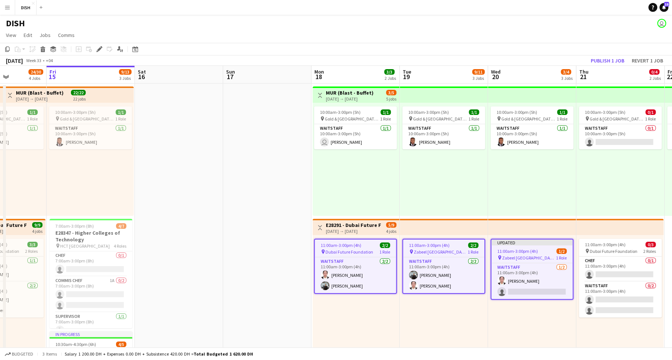
click at [357, 94] on h3 "MUR (Blast - Buffet)" at bounding box center [350, 92] width 48 height 7
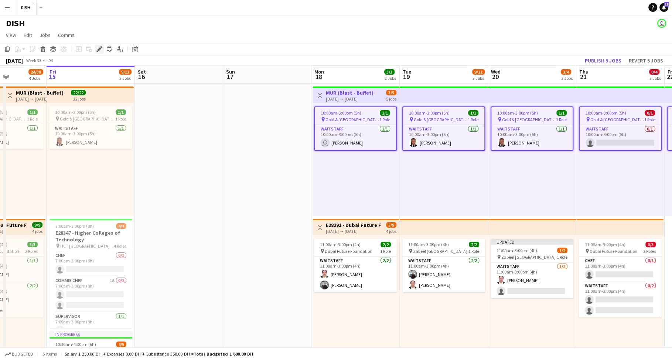
click at [100, 50] on icon "Edit" at bounding box center [99, 49] width 6 height 6
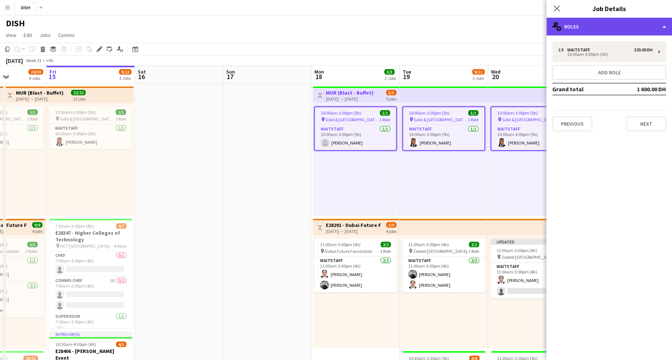
click at [602, 25] on div "multiple-users-add Roles" at bounding box center [610, 27] width 126 height 18
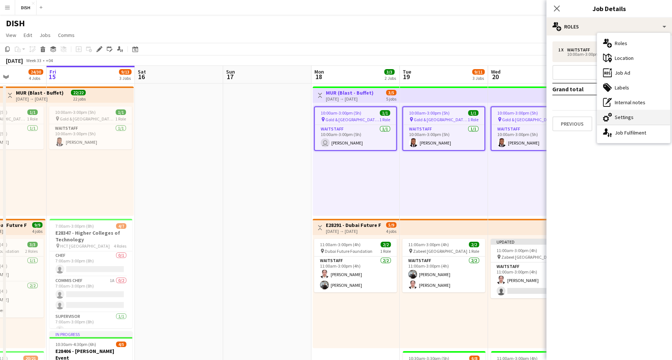
click at [622, 113] on div "cog-double-3 Settings" at bounding box center [633, 117] width 73 height 15
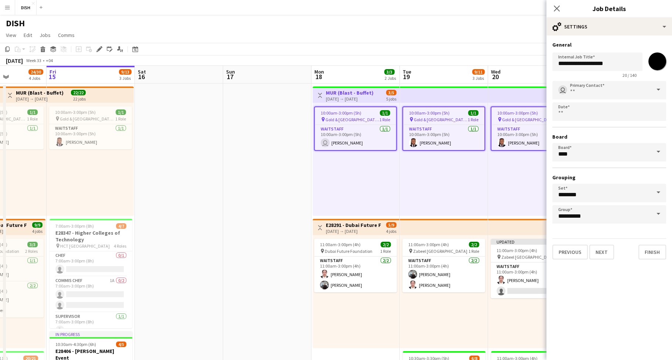
click at [652, 63] on input "*******" at bounding box center [657, 61] width 27 height 27
type input "*******"
click at [654, 248] on button "Finish" at bounding box center [653, 252] width 28 height 15
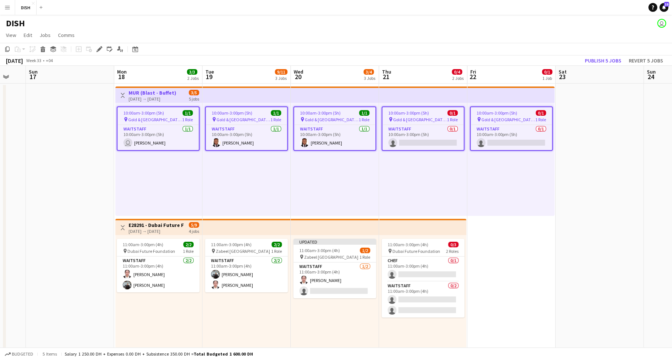
scroll to position [0, 278]
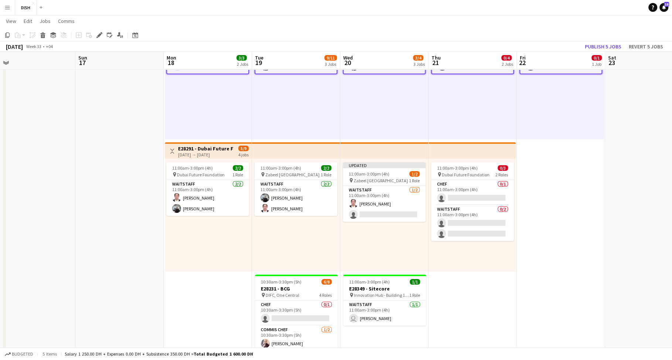
click at [563, 207] on app-date-cell "10:00am-3:00pm (5h) 0/1 pin Gold & Diamond Park, Sheikh Zayed Rd - Al Quoz - Al…" at bounding box center [561, 270] width 88 height 526
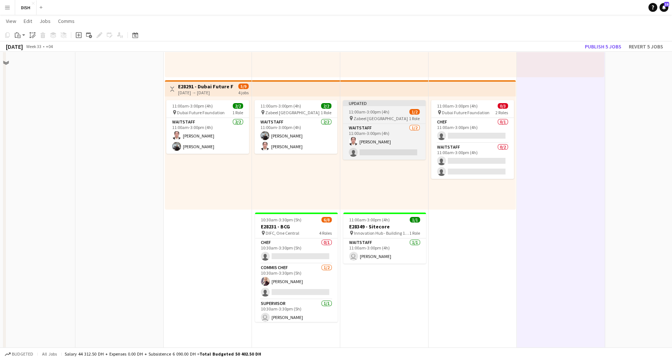
scroll to position [92, 0]
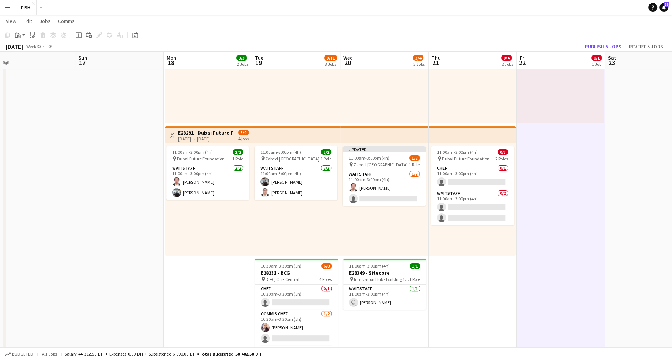
click at [260, 132] on app-top-bar at bounding box center [296, 134] width 88 height 16
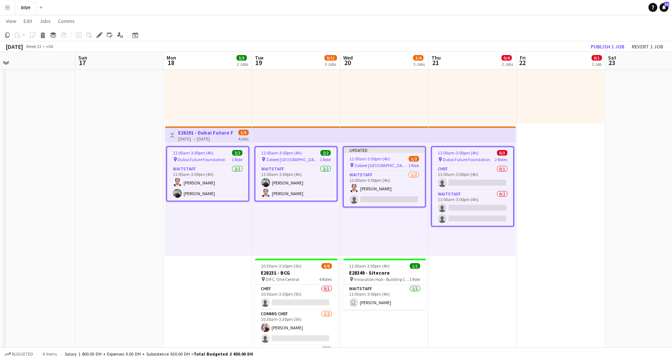
click at [532, 160] on app-date-cell "10:00am-3:00pm (5h) 0/1 pin Gold & Diamond Park, Sheikh Zayed Rd - Al Quoz - Al…" at bounding box center [561, 254] width 88 height 526
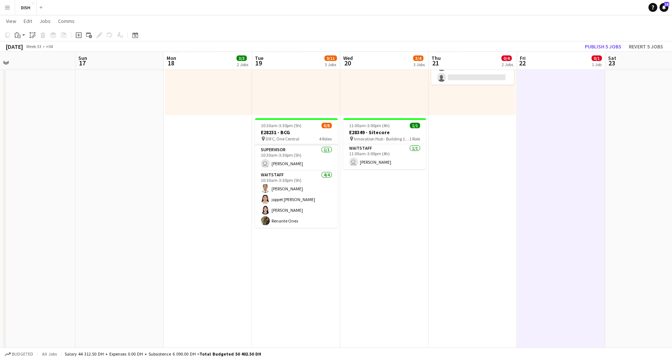
scroll to position [44, 0]
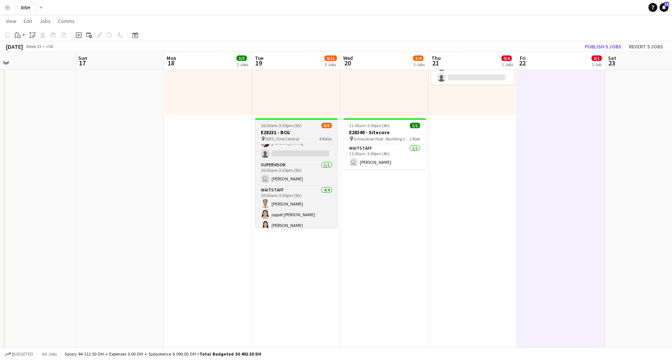
click at [292, 128] on app-job-card "10:30am-3:30pm (5h) 6/8 E28231 - BCG pin DIFC, One Central 4 Roles Chef 0/1 10:…" at bounding box center [296, 172] width 83 height 109
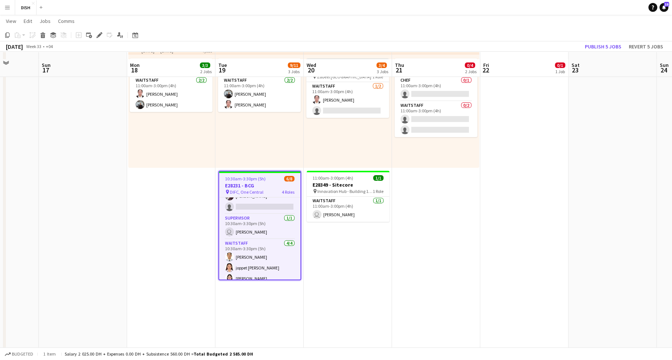
scroll to position [187, 0]
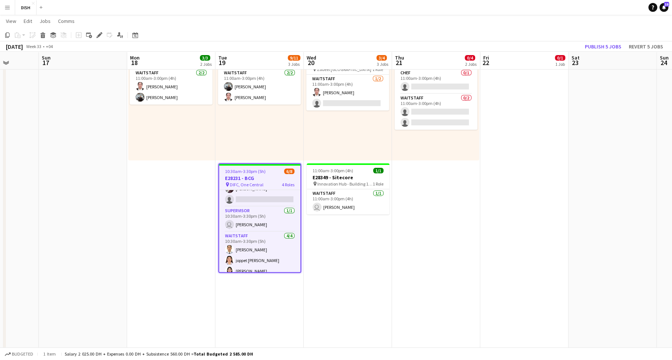
click at [368, 263] on app-date-cell "10:00am-3:00pm (5h) 1/1 pin Gold & Diamond Park, Sheikh Zayed Rd - Al Quoz - Al…" at bounding box center [348, 159] width 88 height 526
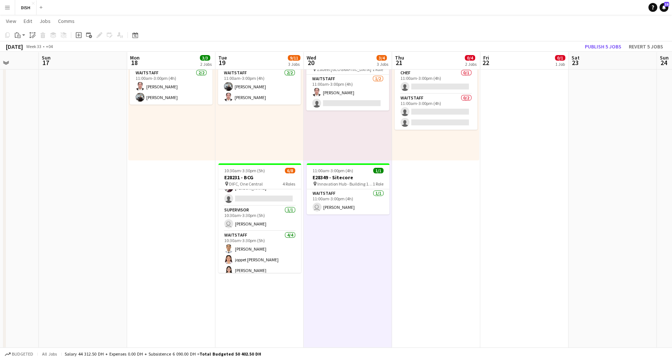
click at [437, 243] on app-date-cell "10:00am-3:00pm (5h) 0/1 pin Gold & Diamond Park, Sheikh Zayed Rd - Al Quoz - Al…" at bounding box center [436, 159] width 88 height 526
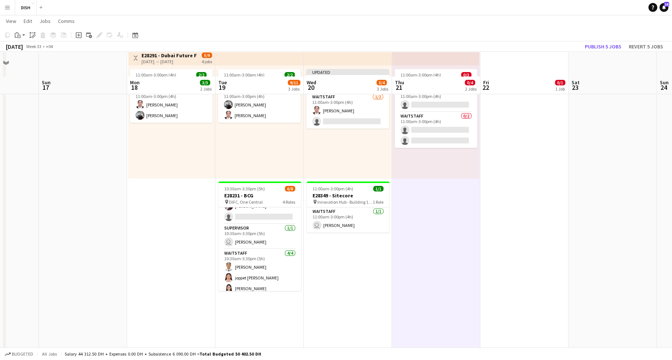
scroll to position [193, 0]
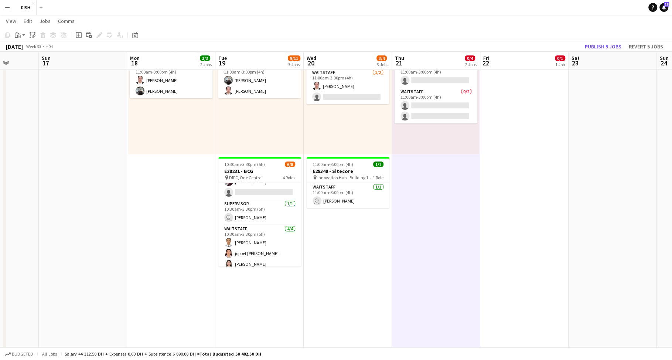
click at [352, 238] on app-date-cell "10:00am-3:00pm (5h) 1/1 pin Gold & Diamond Park, Sheikh Zayed Rd - Al Quoz - Al…" at bounding box center [348, 152] width 88 height 526
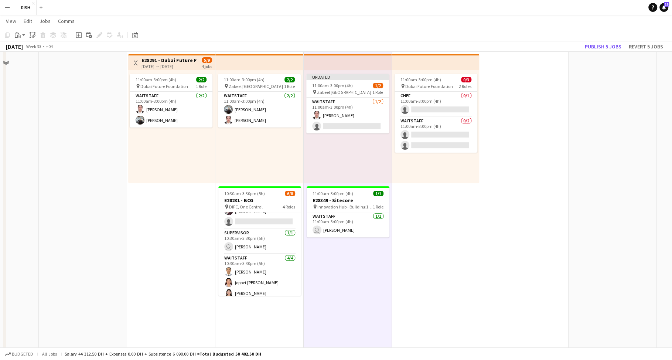
scroll to position [266, 0]
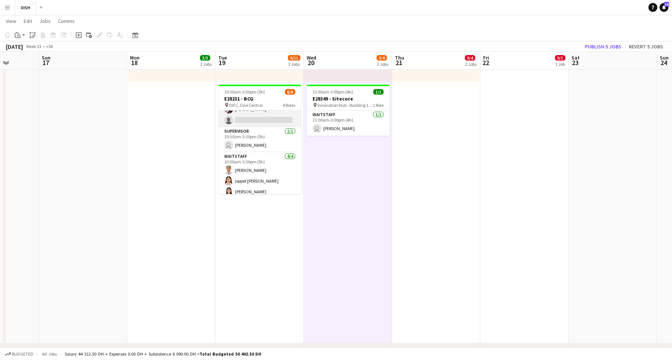
click at [260, 119] on app-card-role "Commis Chef 1/2 10:30am-3:30pm (5h) Matthew Anthony single-neutral-actions" at bounding box center [259, 109] width 83 height 36
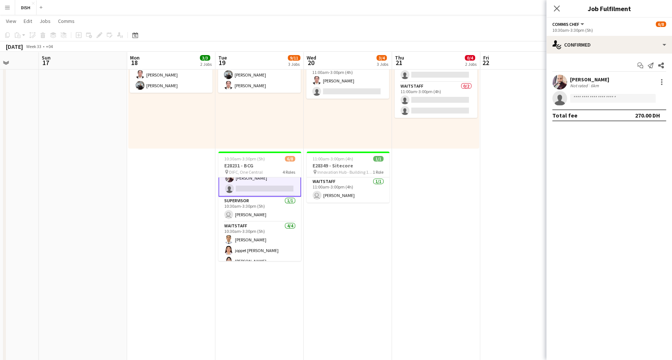
scroll to position [198, 0]
click at [594, 97] on input at bounding box center [613, 98] width 86 height 9
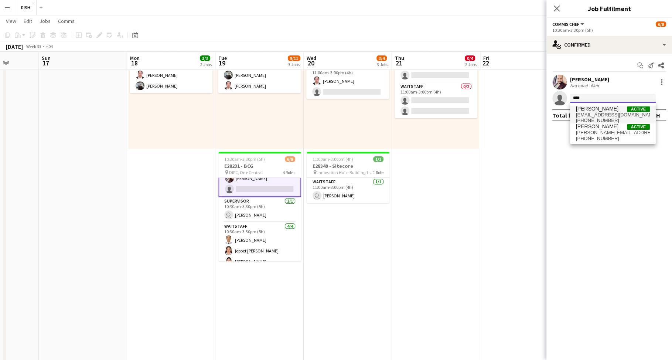
type input "****"
click at [596, 114] on span "gabzjohn225@gmail.com" at bounding box center [613, 115] width 74 height 6
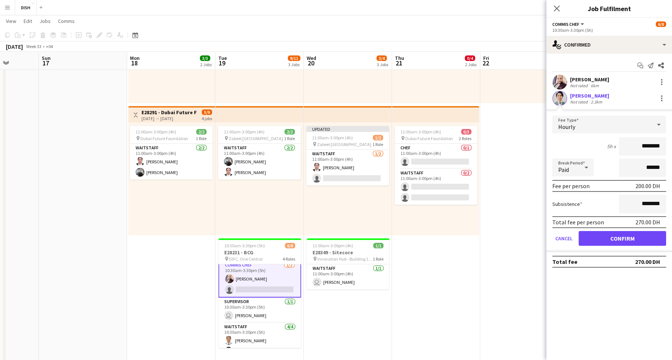
scroll to position [0, 0]
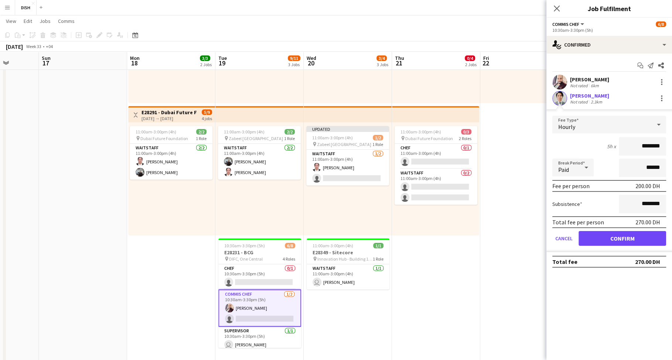
click at [640, 143] on input "********" at bounding box center [642, 146] width 47 height 18
type input "****"
click at [639, 201] on input "********" at bounding box center [642, 204] width 47 height 18
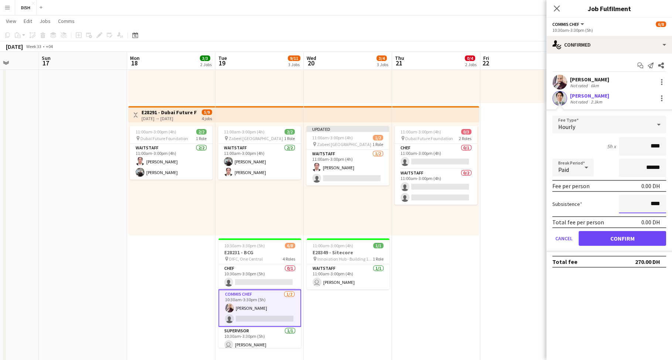
type input "****"
click at [620, 234] on button "Confirm" at bounding box center [623, 238] width 88 height 15
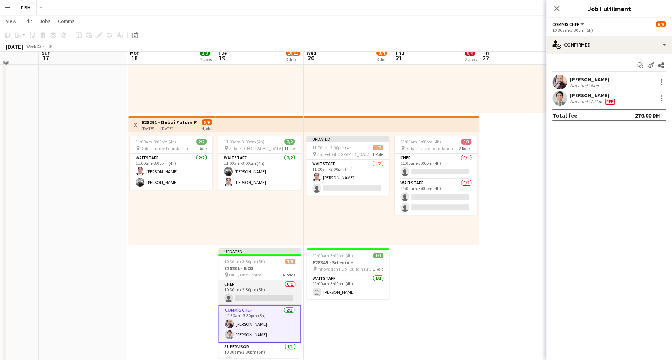
scroll to position [97, 0]
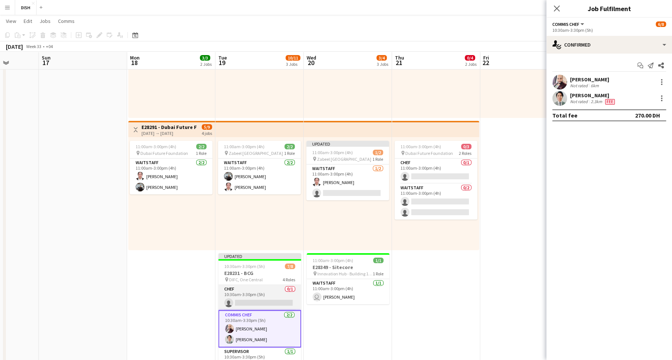
click at [250, 293] on app-card-role "Chef 0/1 10:30am-3:30pm (5h) single-neutral-actions" at bounding box center [259, 297] width 83 height 25
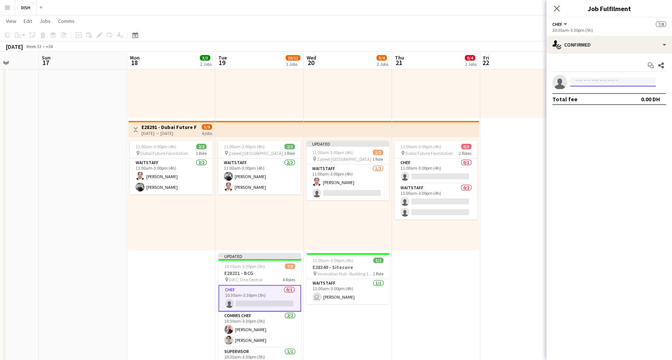
click at [609, 79] on input at bounding box center [613, 82] width 86 height 9
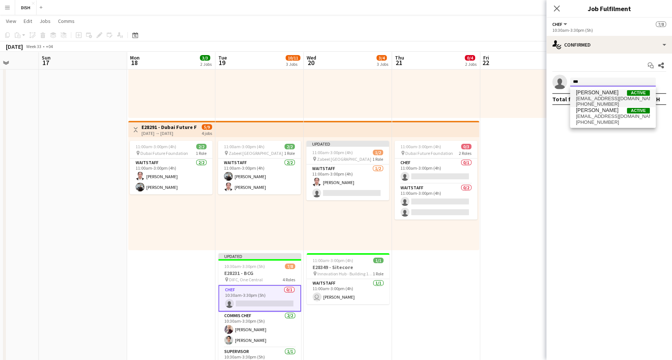
type input "***"
click at [599, 98] on span "victoriamcloughlin@icloud.com" at bounding box center [613, 99] width 74 height 6
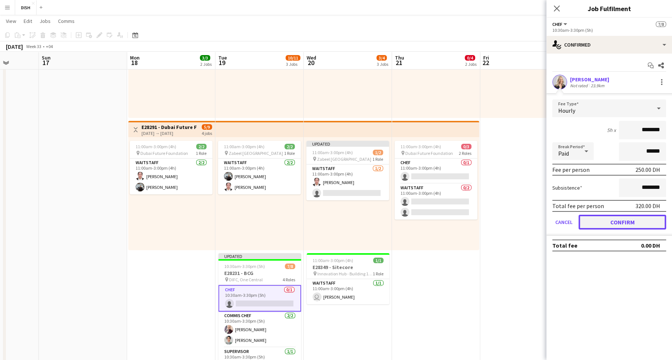
click at [606, 218] on button "Confirm" at bounding box center [623, 222] width 88 height 15
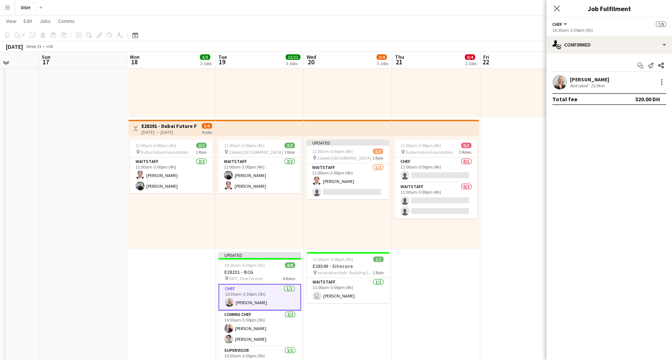
scroll to position [112, 0]
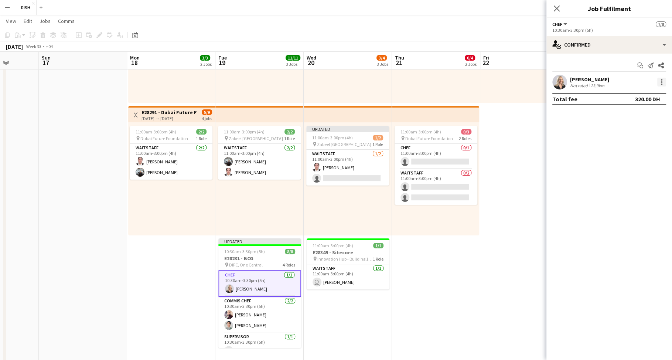
click at [663, 81] on div at bounding box center [661, 82] width 9 height 9
click at [649, 101] on button "Edit fee" at bounding box center [638, 96] width 58 height 18
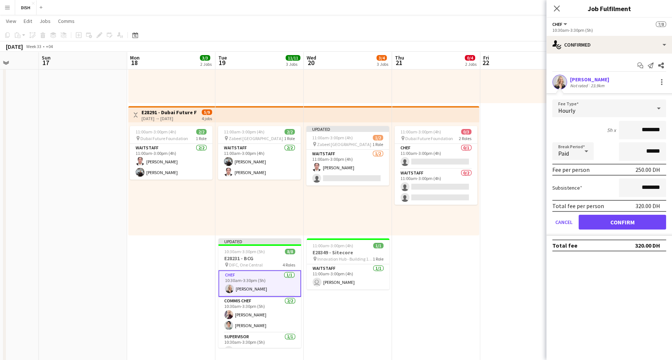
click at [640, 130] on input "********" at bounding box center [642, 130] width 47 height 18
type input "******"
click at [640, 186] on input "********" at bounding box center [642, 188] width 47 height 18
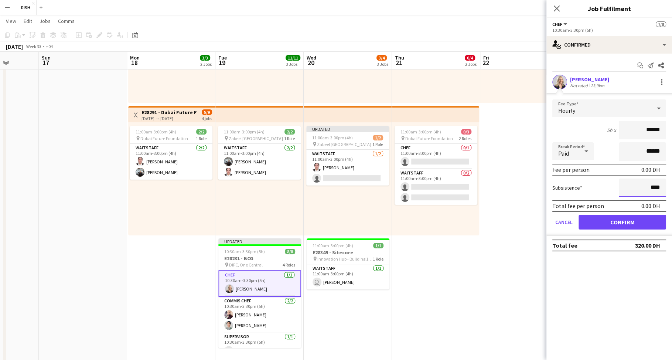
type input "****"
click at [619, 225] on button "Confirm" at bounding box center [623, 222] width 88 height 15
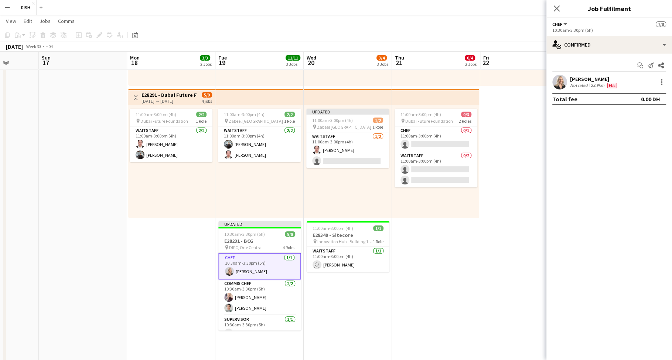
click at [460, 280] on app-date-cell "10:00am-3:00pm (5h) 0/1 pin Gold & Diamond Park, Sheikh Zayed Rd - Al Quoz - Al…" at bounding box center [436, 216] width 88 height 526
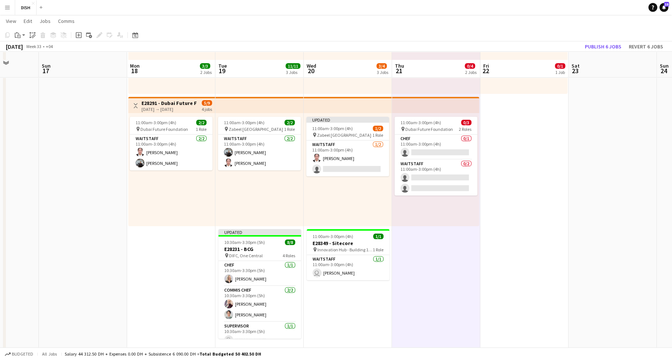
scroll to position [0, 0]
